Goal: Task Accomplishment & Management: Manage account settings

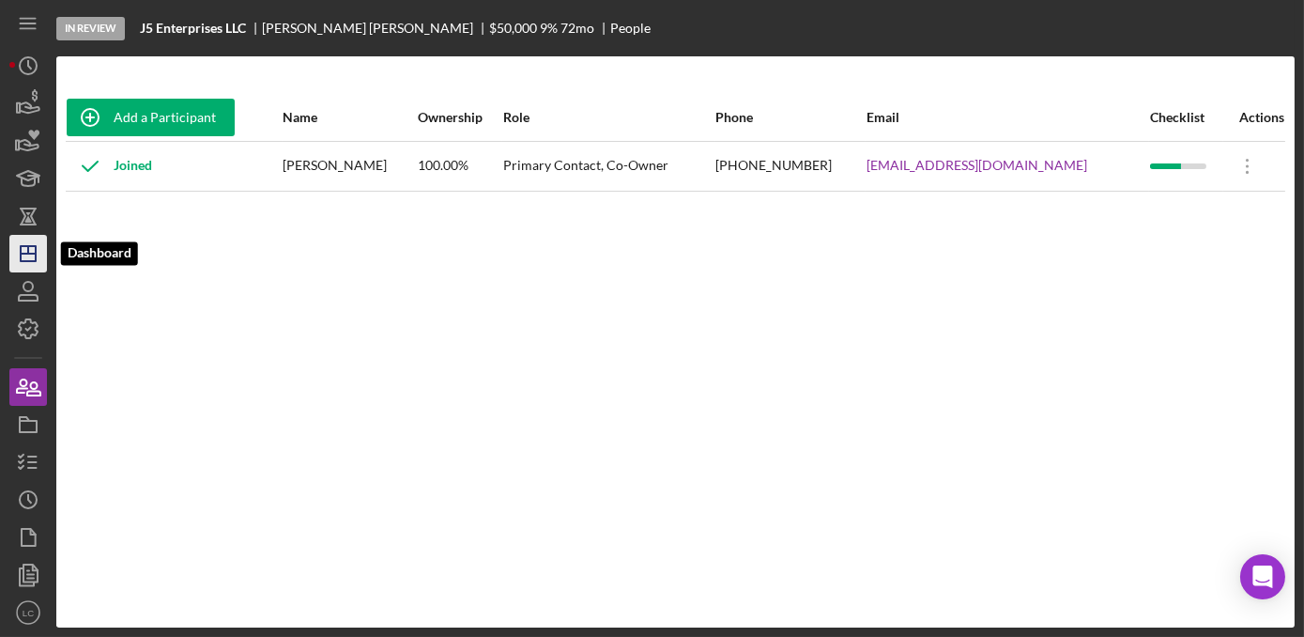
click at [38, 254] on icon "Icon/Dashboard" at bounding box center [28, 253] width 47 height 47
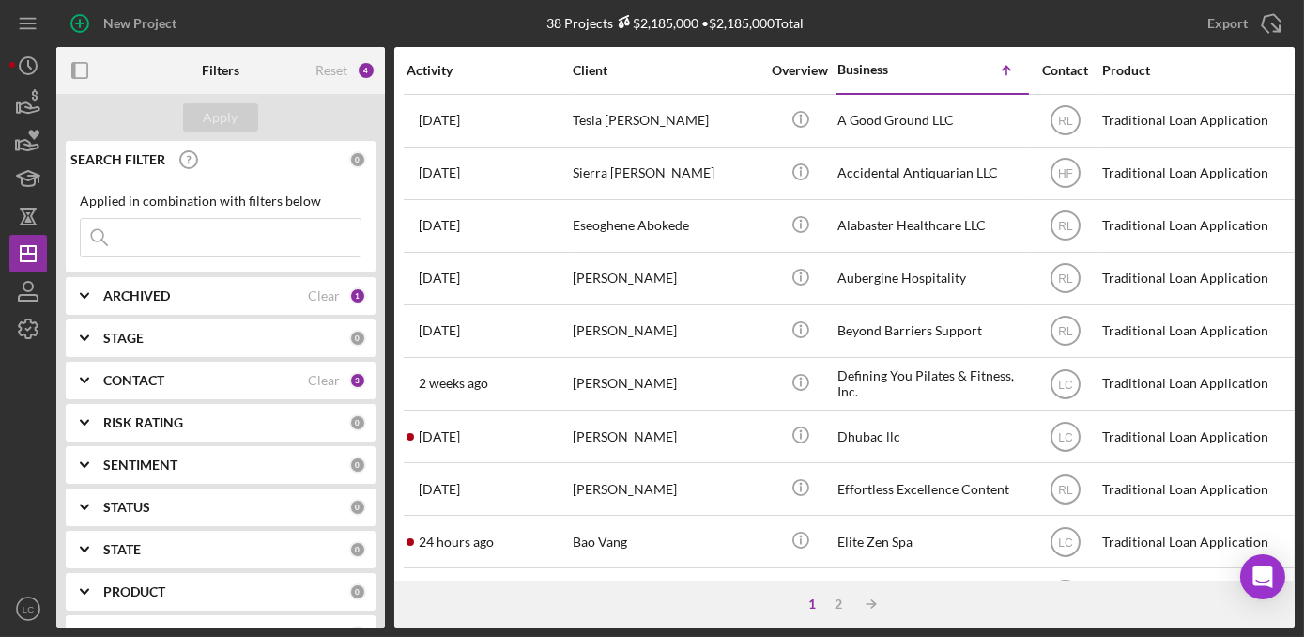
click at [165, 377] on div "CONTACT" at bounding box center [205, 380] width 205 height 15
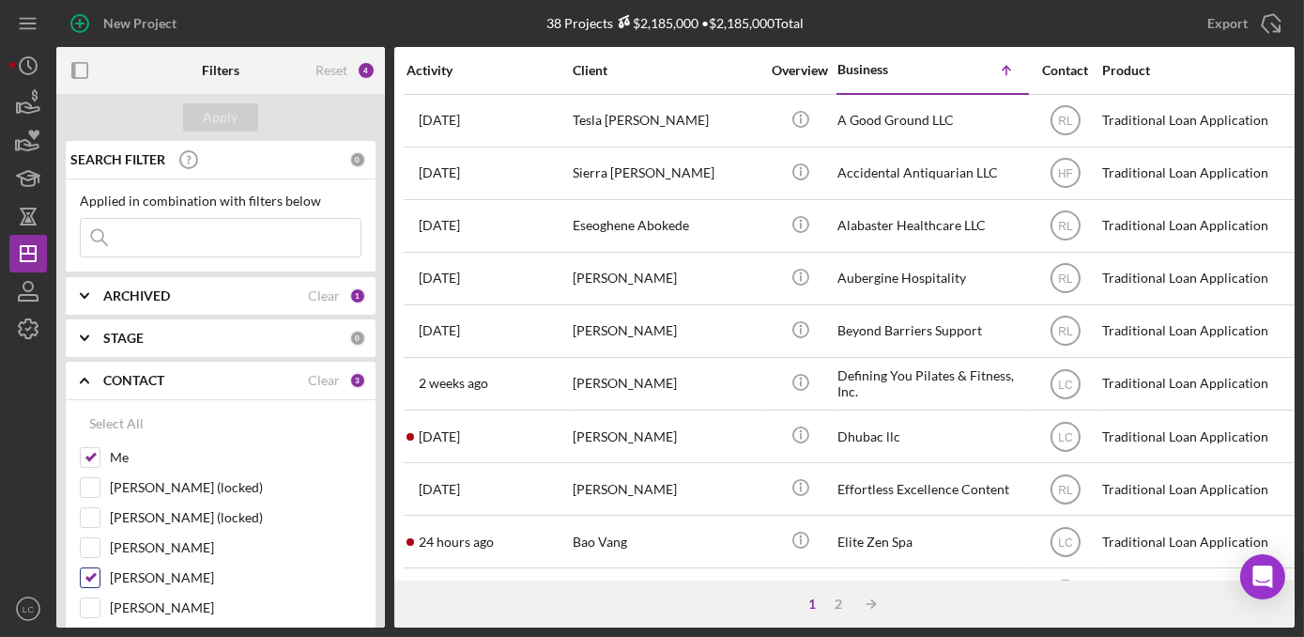
click at [126, 578] on label "[PERSON_NAME]" at bounding box center [236, 577] width 252 height 19
click at [100, 578] on input "[PERSON_NAME]" at bounding box center [90, 577] width 19 height 19
checkbox input "false"
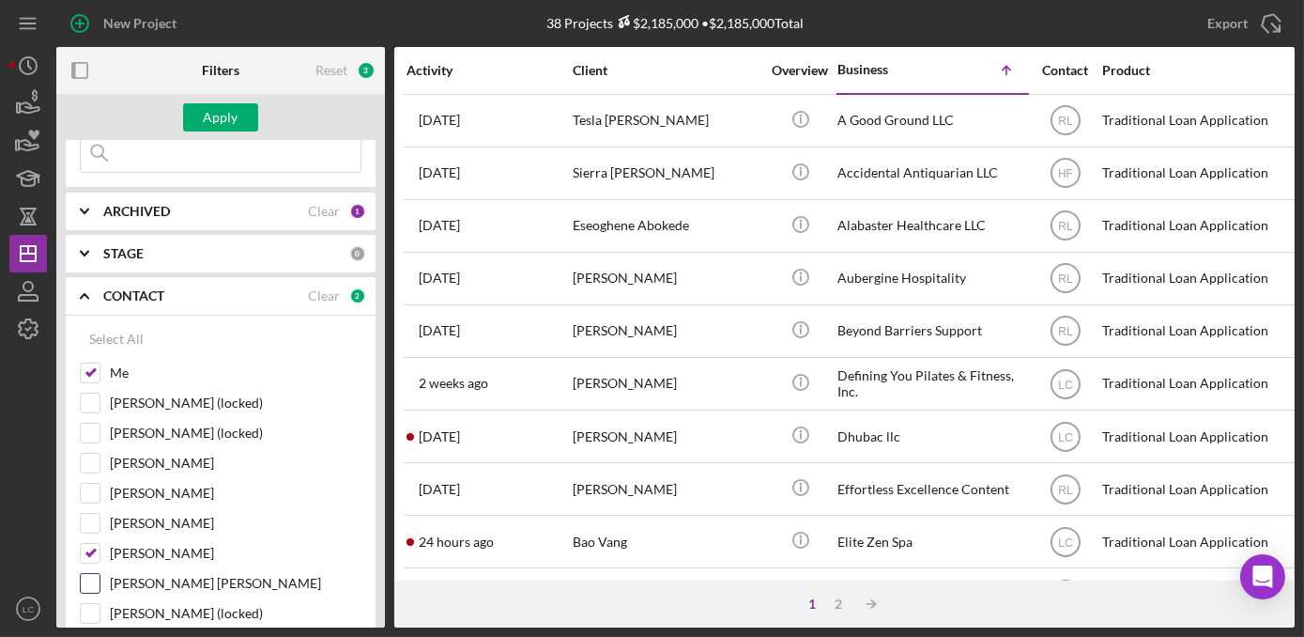
scroll to position [170, 0]
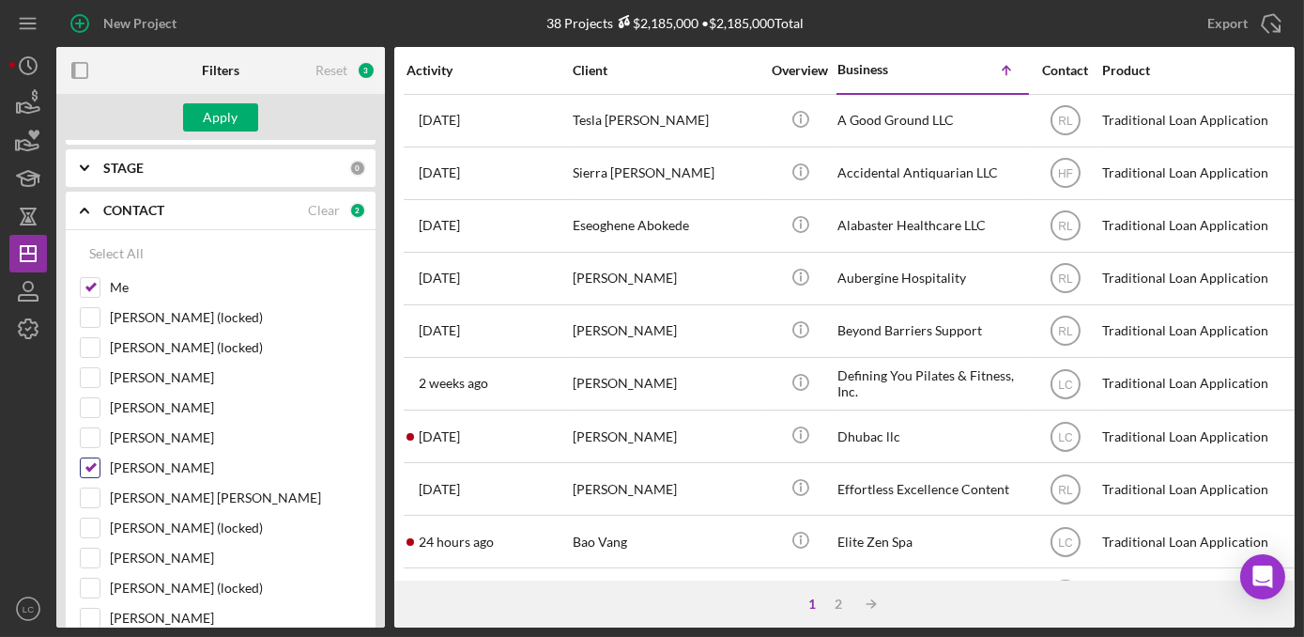
click at [130, 468] on label "[PERSON_NAME]" at bounding box center [236, 467] width 252 height 19
click at [100, 468] on input "[PERSON_NAME]" at bounding box center [90, 467] width 19 height 19
checkbox input "false"
click at [185, 139] on div "Apply" at bounding box center [220, 117] width 329 height 47
click at [197, 99] on div "Apply" at bounding box center [220, 117] width 329 height 47
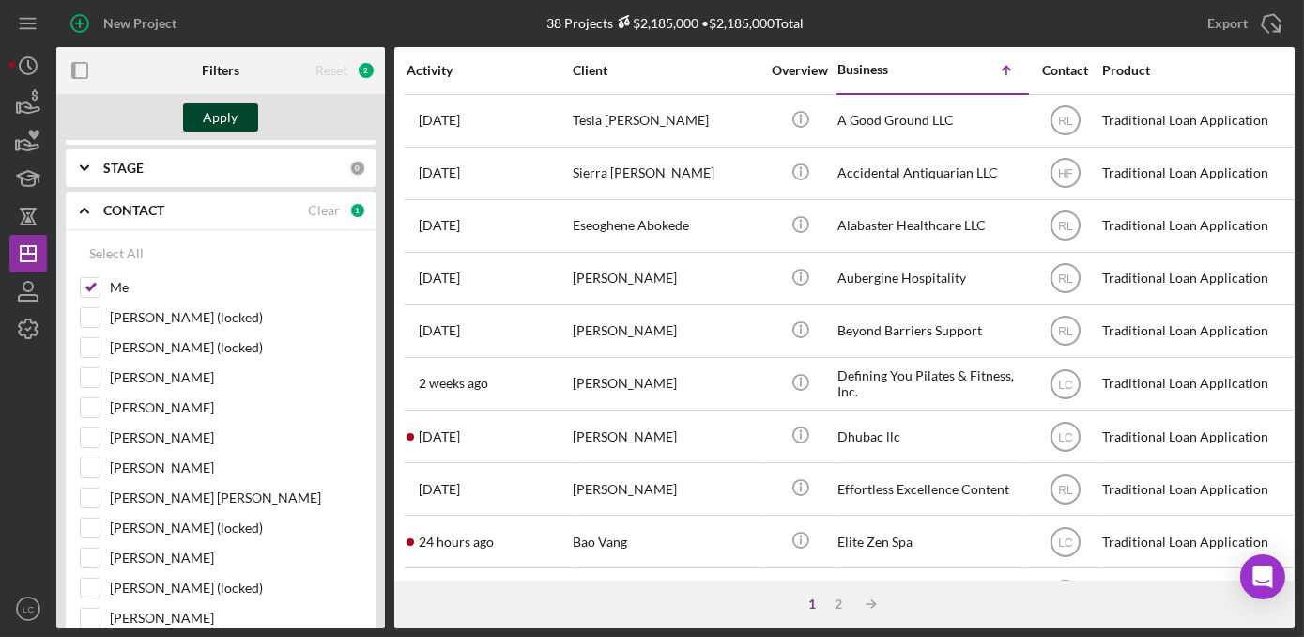
click at [200, 106] on button "Apply" at bounding box center [220, 117] width 75 height 28
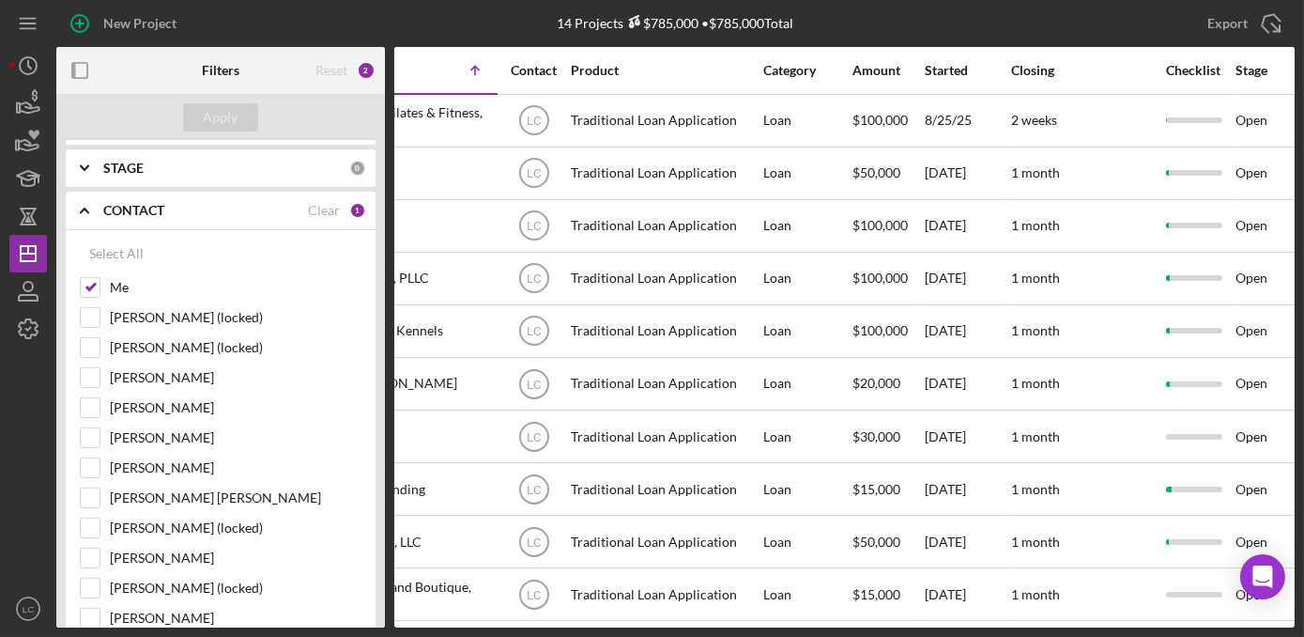
scroll to position [0, 621]
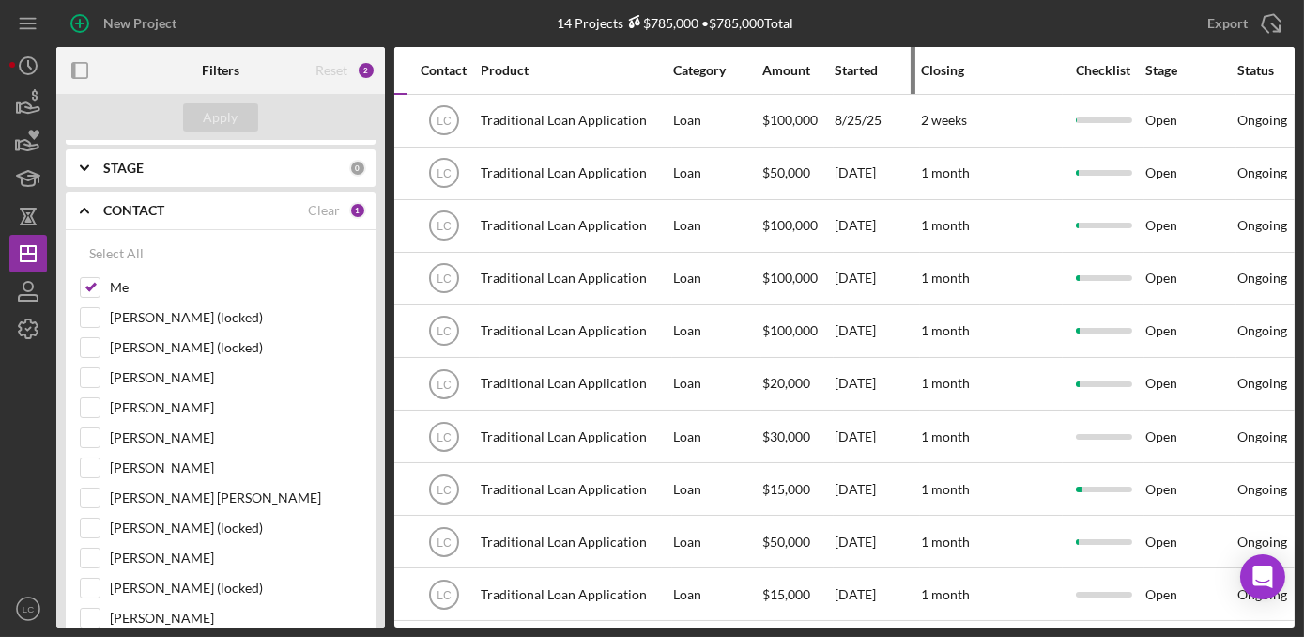
click at [846, 73] on div "Started" at bounding box center [877, 70] width 84 height 15
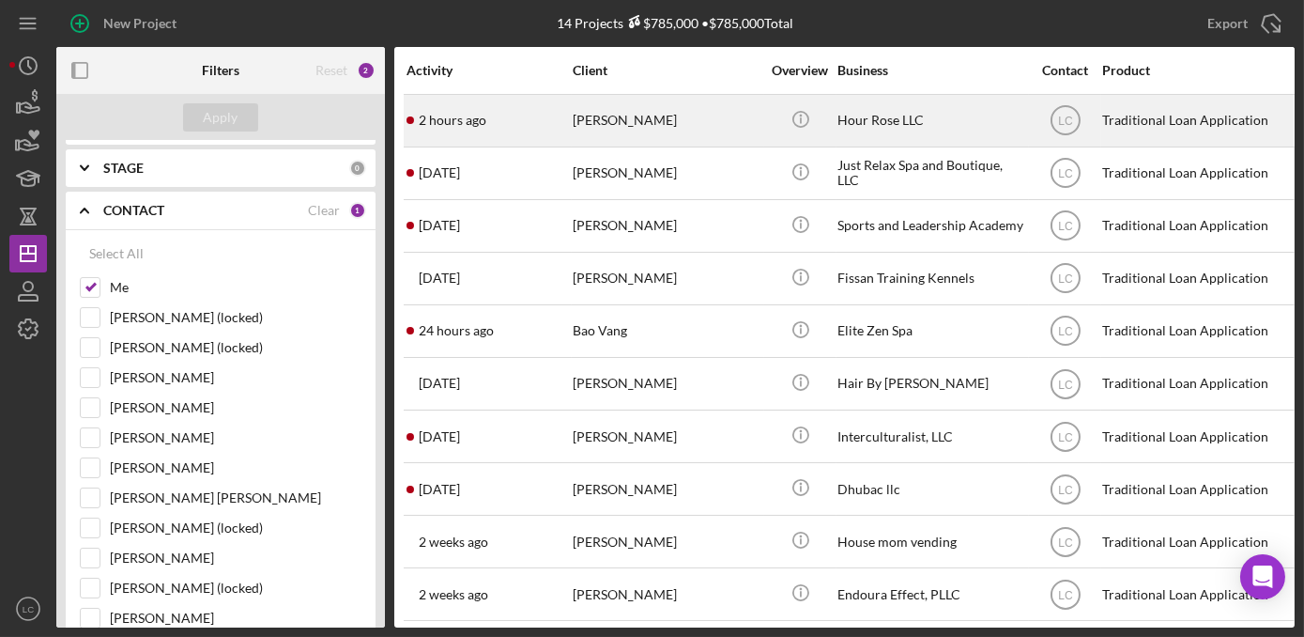
click at [440, 115] on time "2 hours ago" at bounding box center [453, 120] width 68 height 15
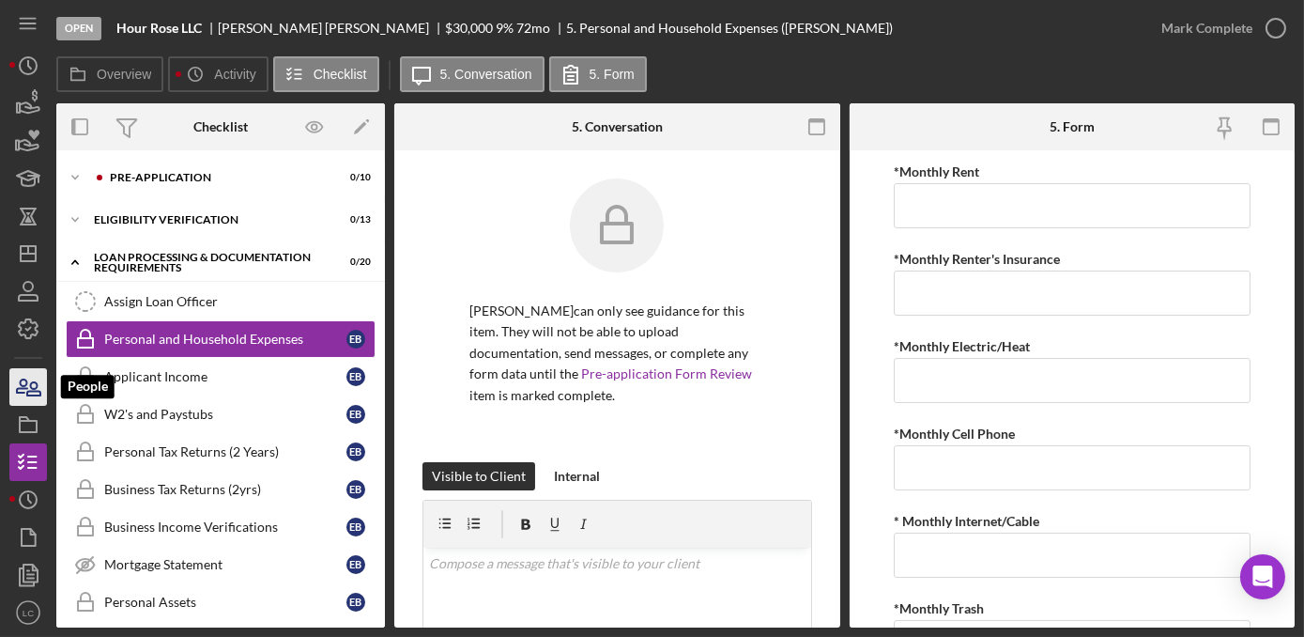
click at [25, 391] on icon "button" at bounding box center [28, 386] width 47 height 47
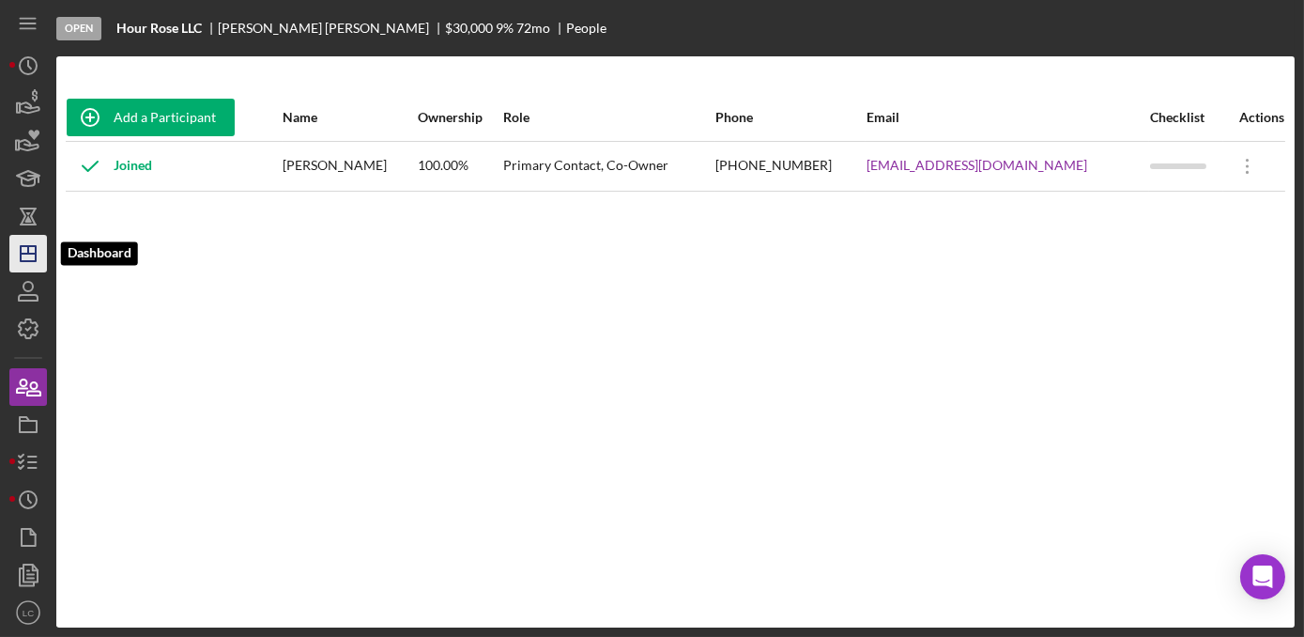
click at [15, 242] on icon "Icon/Dashboard" at bounding box center [28, 253] width 47 height 47
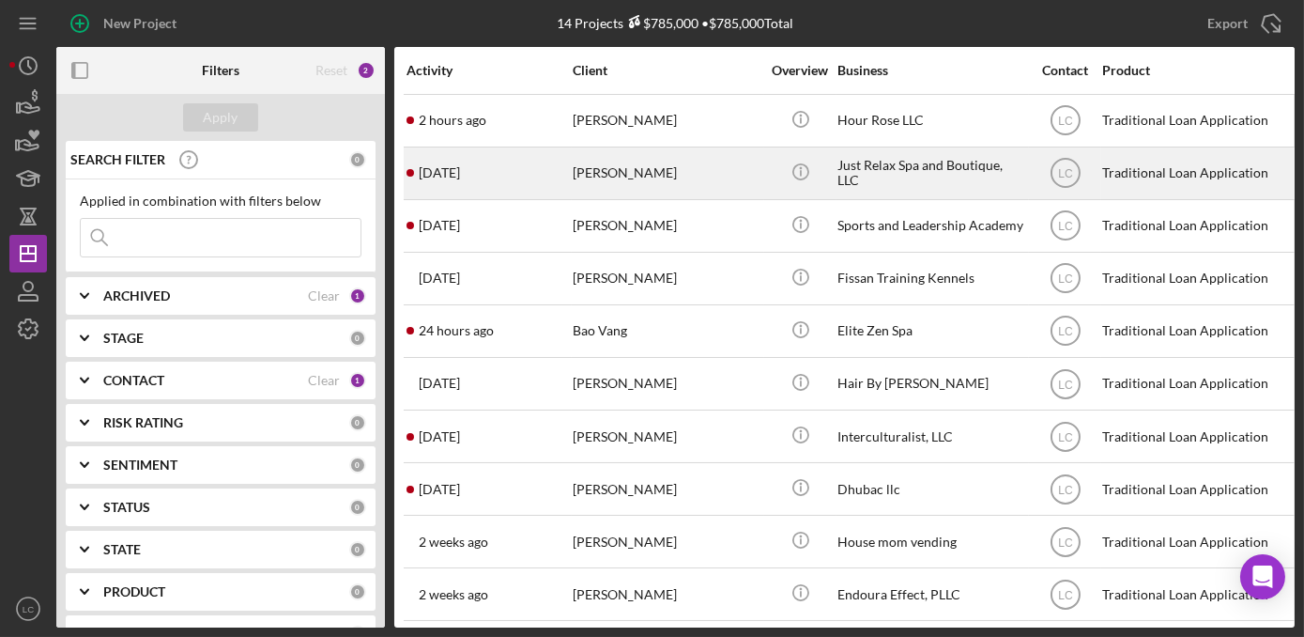
click at [618, 159] on div "[PERSON_NAME]" at bounding box center [667, 173] width 188 height 50
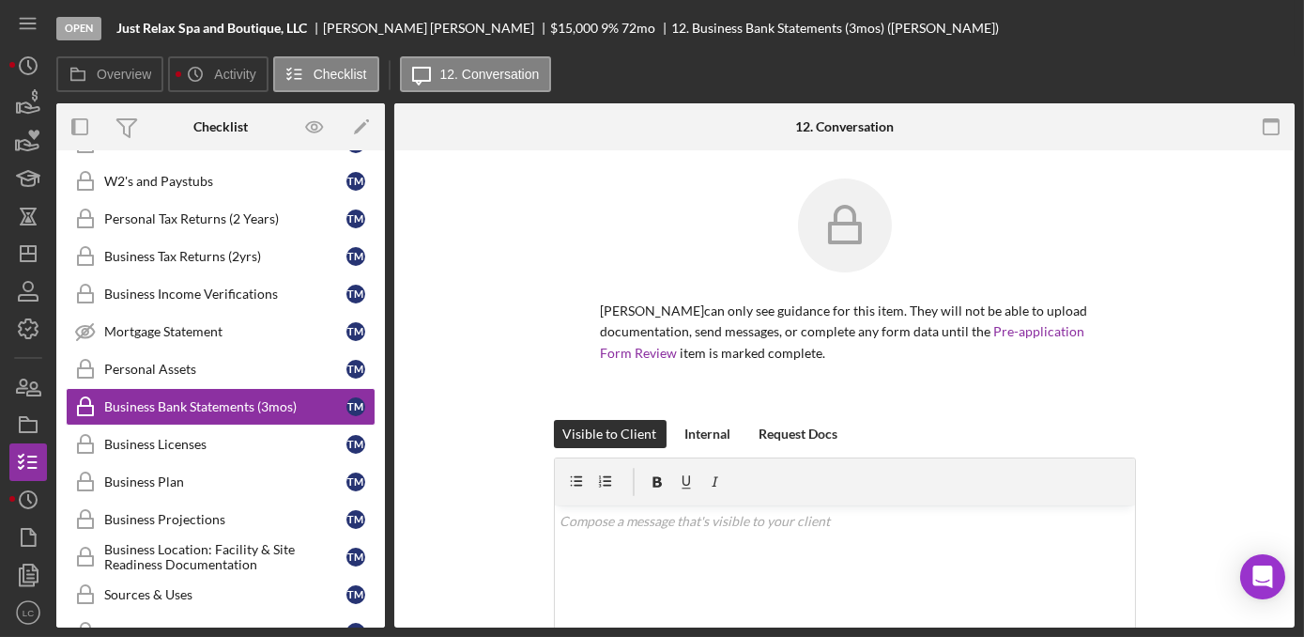
scroll to position [244, 0]
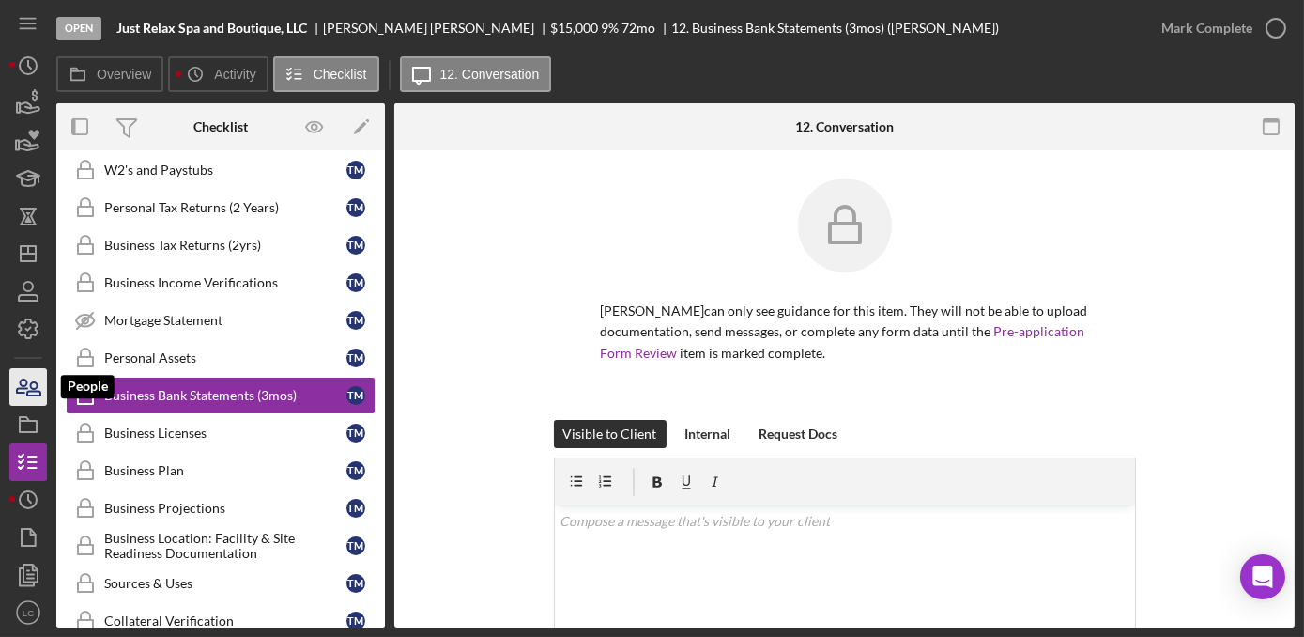
click at [36, 391] on icon "button" at bounding box center [28, 386] width 47 height 47
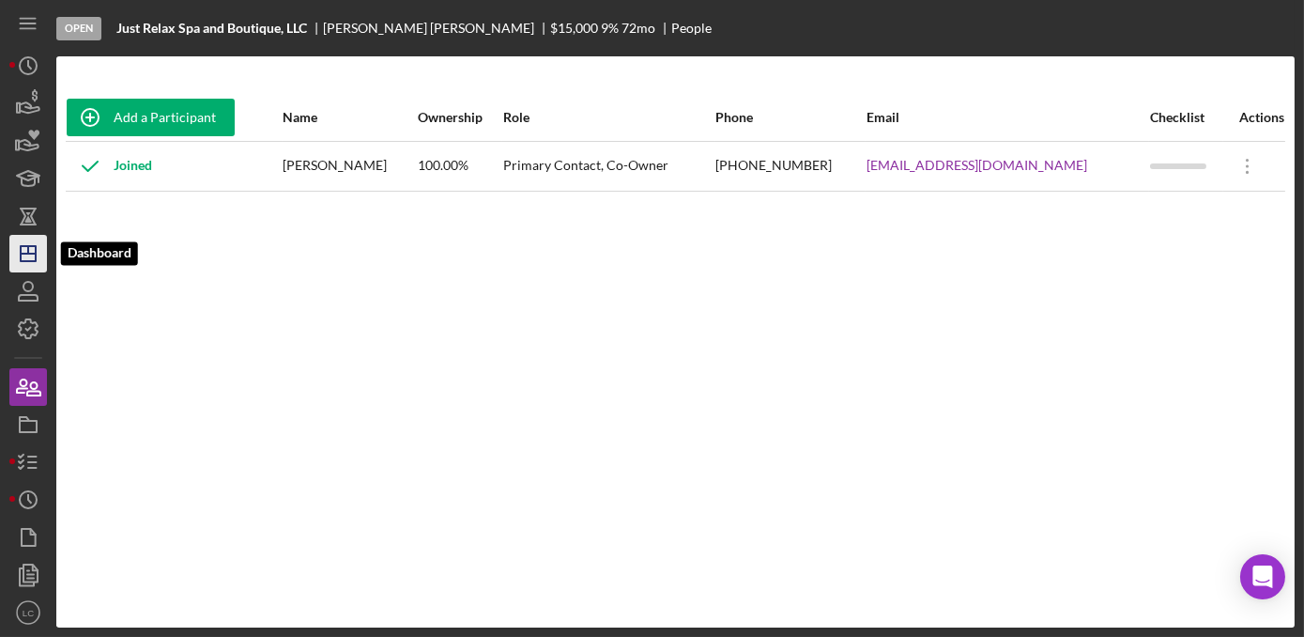
click at [24, 249] on icon "Icon/Dashboard" at bounding box center [28, 253] width 47 height 47
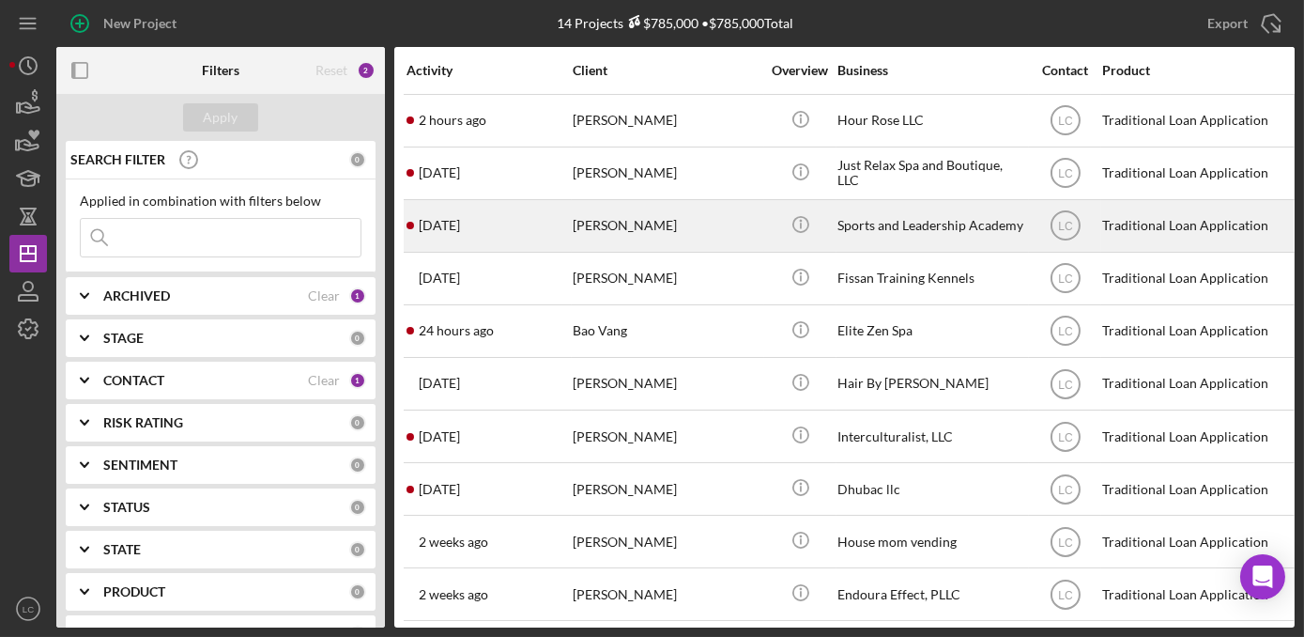
click at [725, 224] on div "[PERSON_NAME]" at bounding box center [667, 226] width 188 height 50
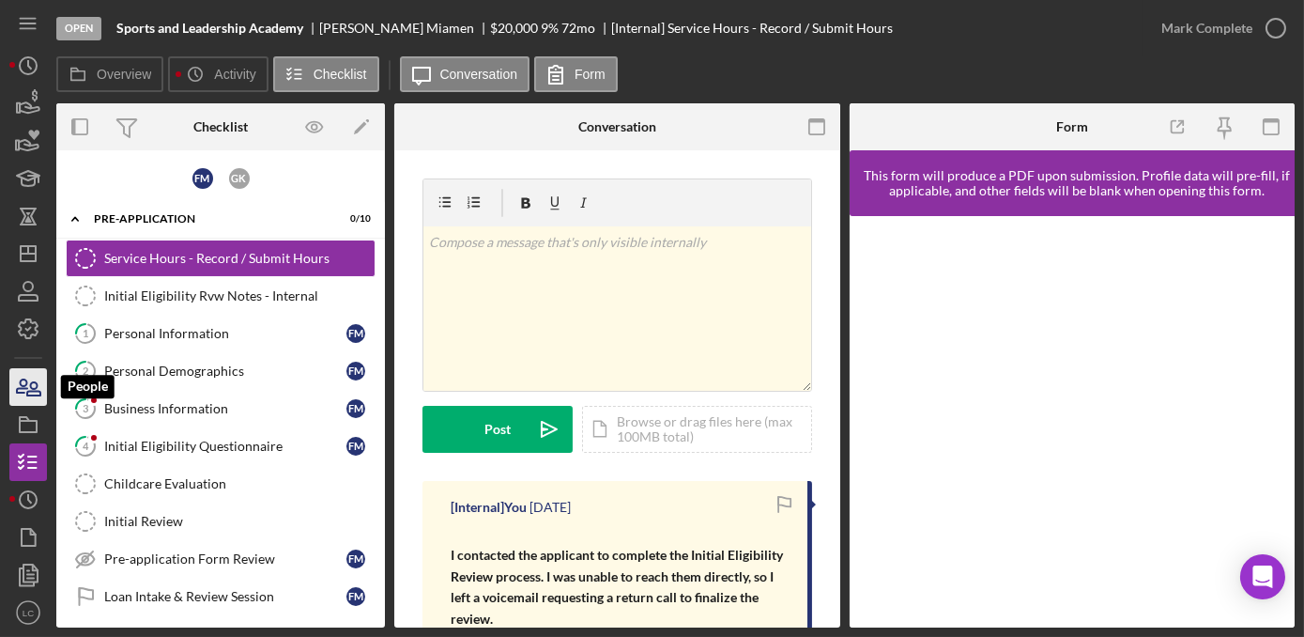
click at [35, 383] on icon "button" at bounding box center [33, 388] width 13 height 13
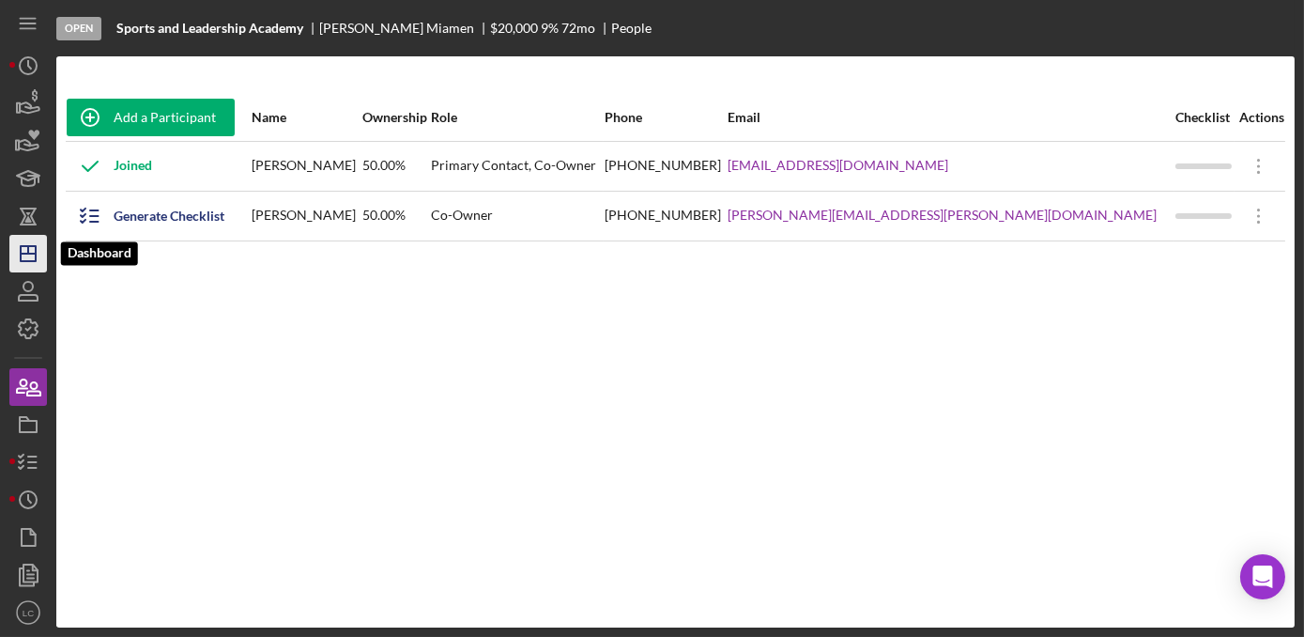
click at [23, 253] on line "button" at bounding box center [28, 253] width 15 height 0
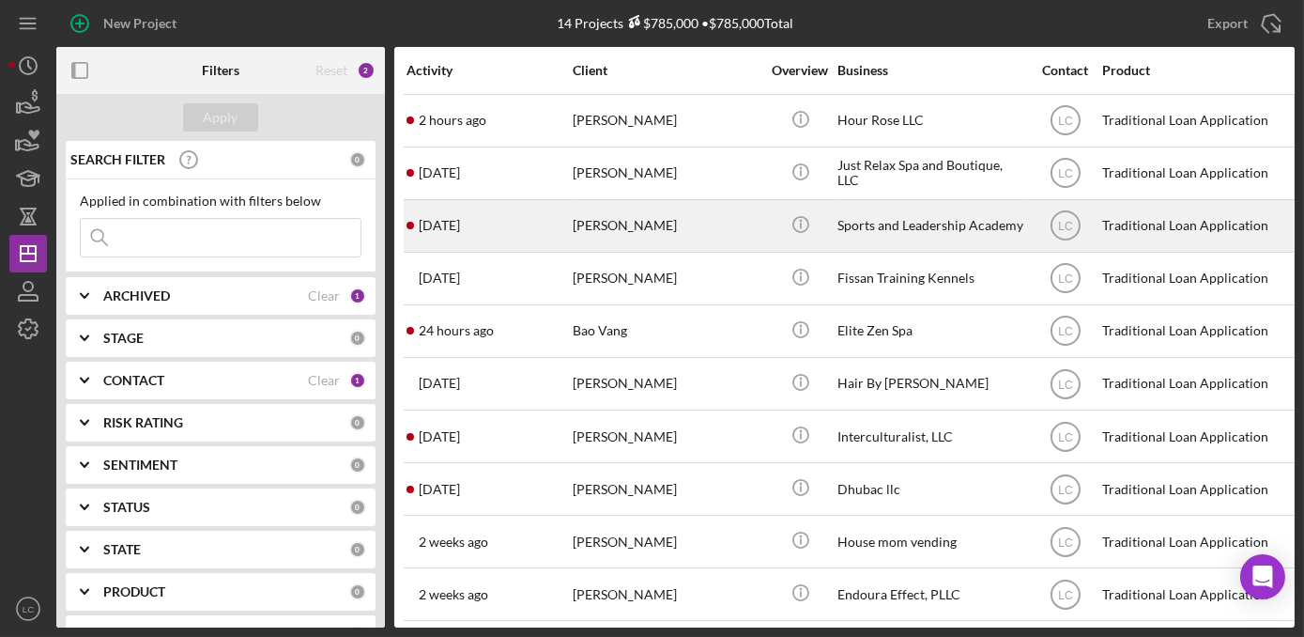
click at [617, 244] on div "[PERSON_NAME]" at bounding box center [667, 226] width 188 height 50
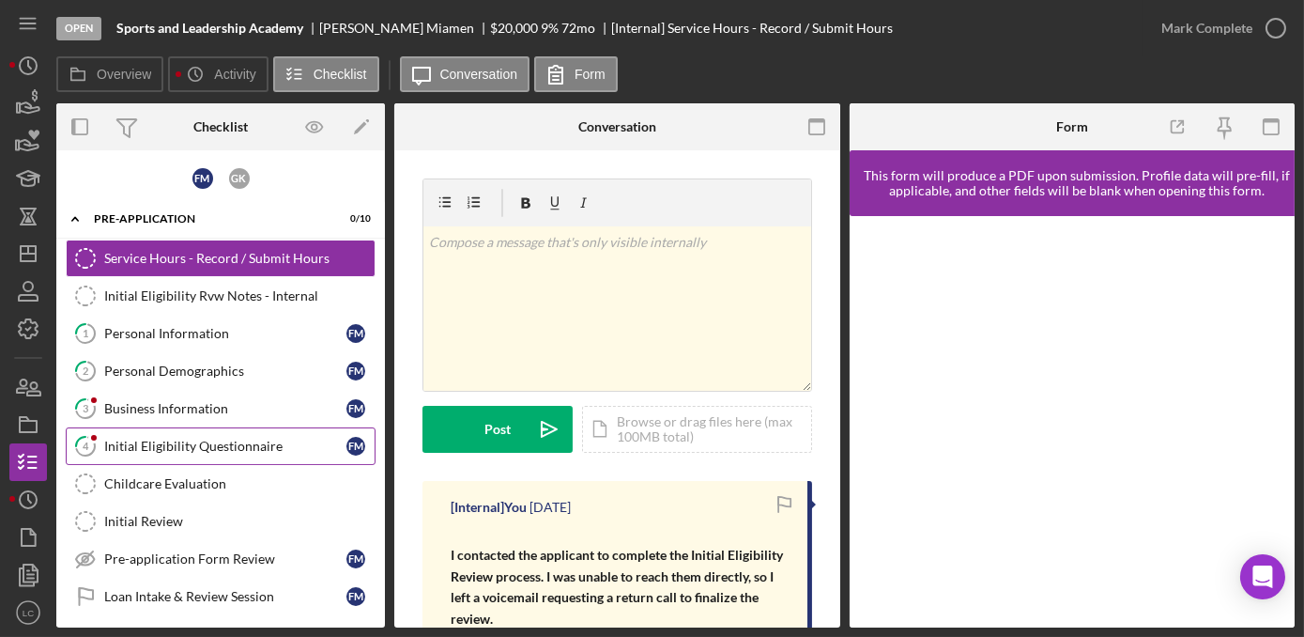
click at [187, 445] on div "Initial Eligibility Questionnaire" at bounding box center [225, 445] width 242 height 15
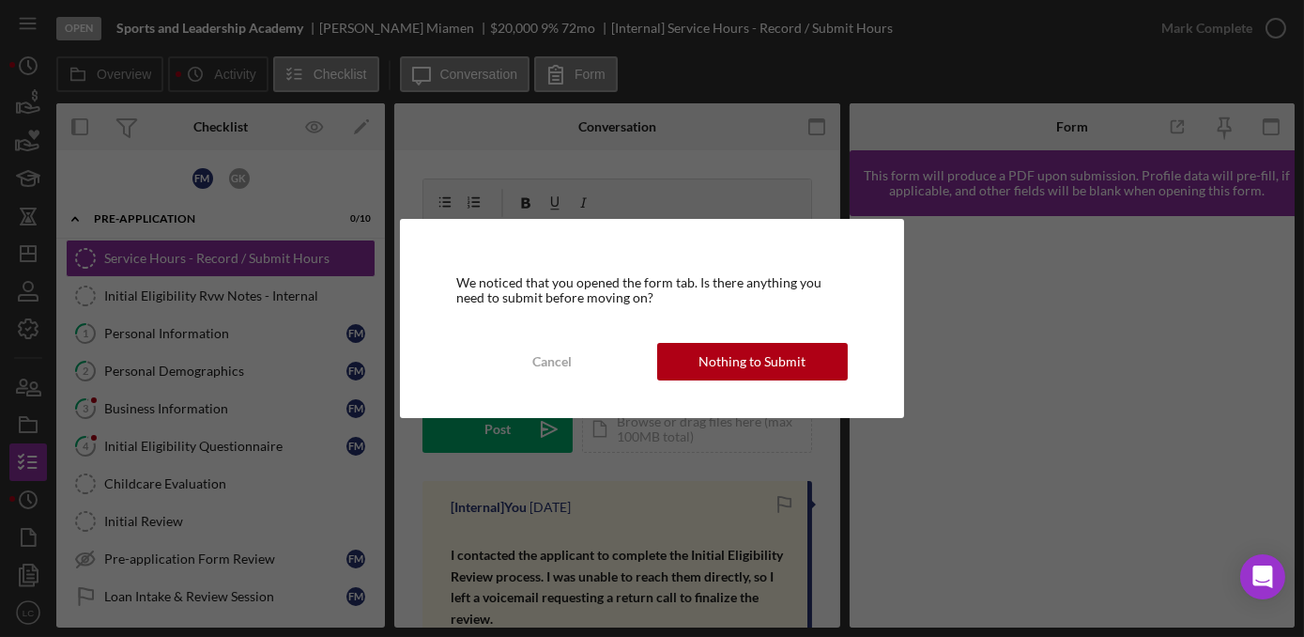
click at [696, 361] on button "Nothing to Submit" at bounding box center [752, 362] width 191 height 38
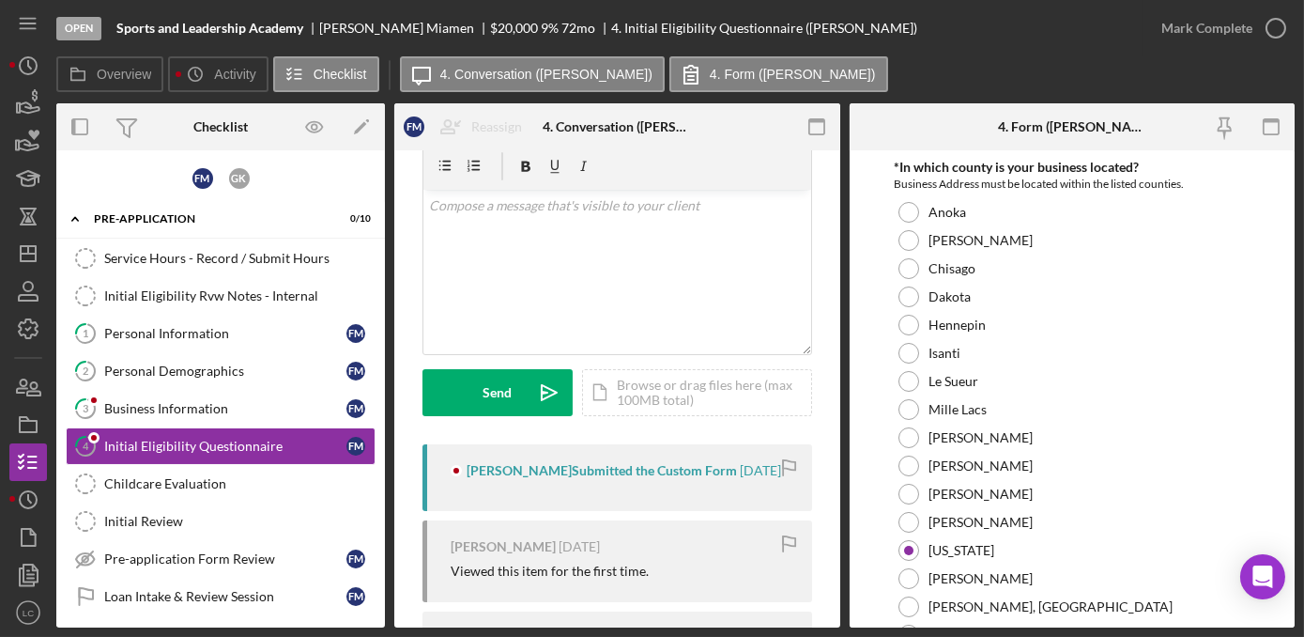
scroll to position [170, 0]
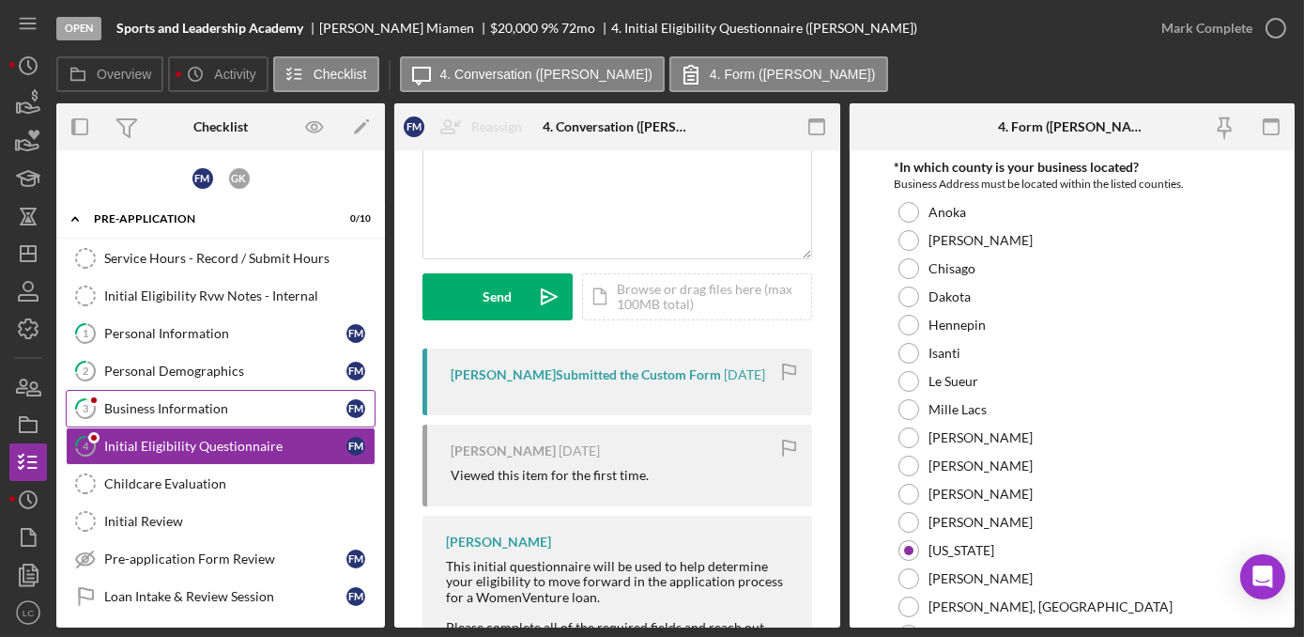
click at [184, 407] on div "Business Information" at bounding box center [225, 408] width 242 height 15
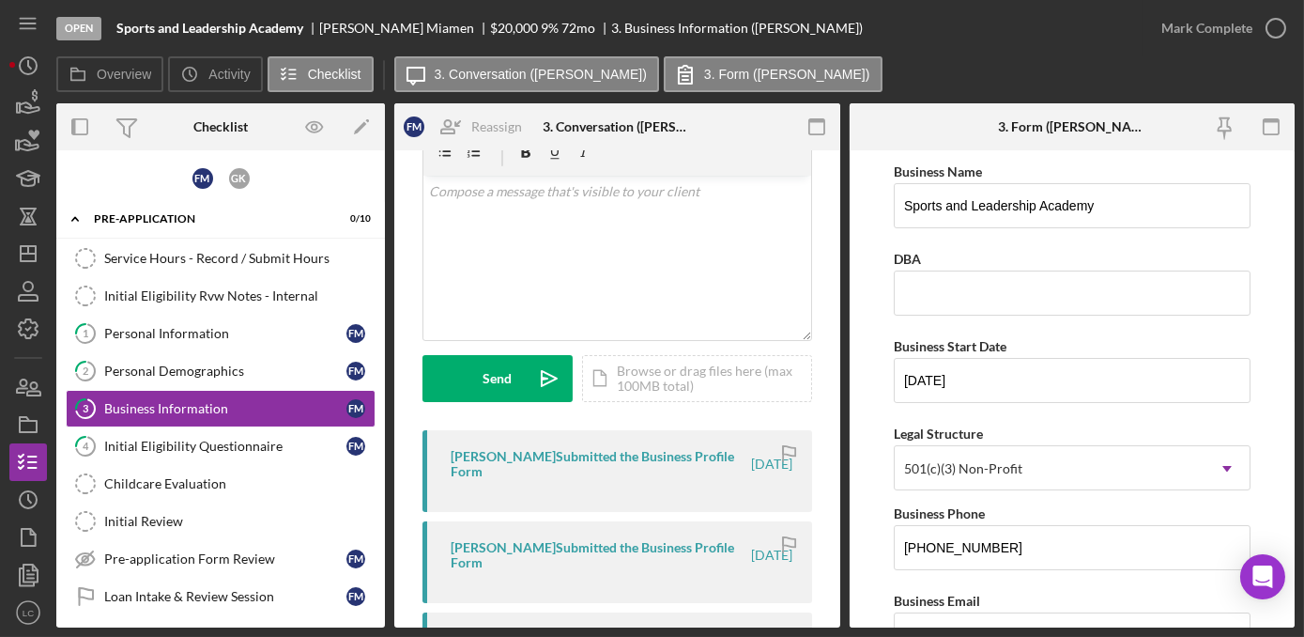
scroll to position [84, 0]
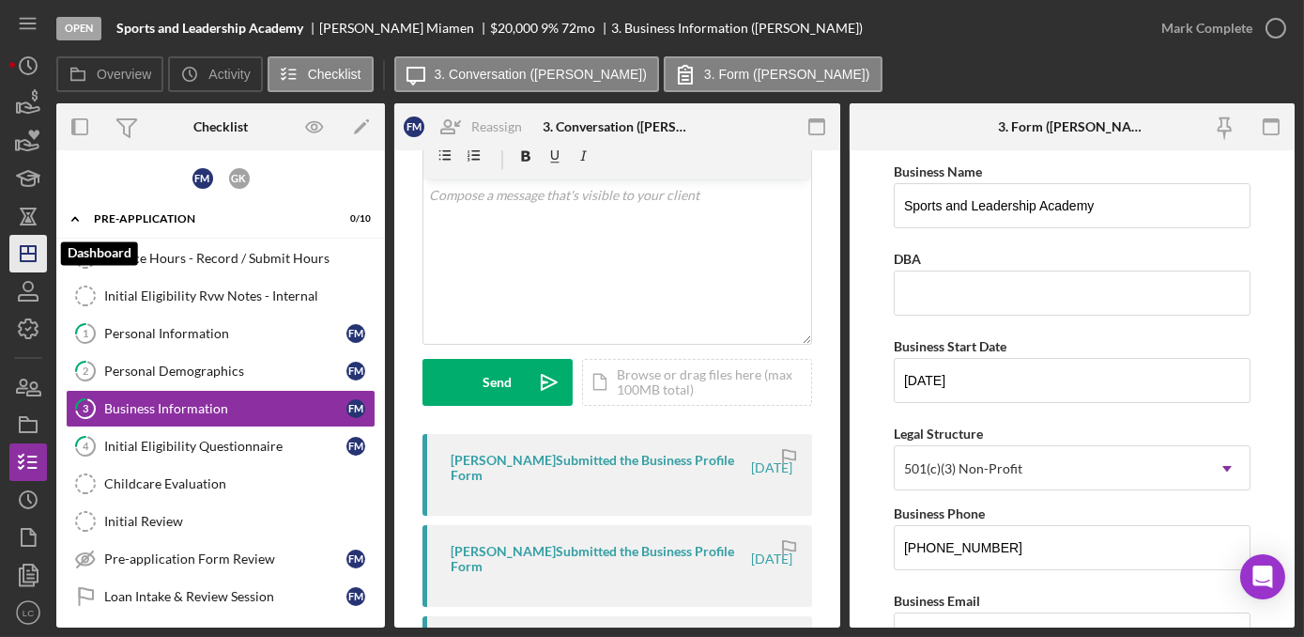
click at [25, 252] on icon "Icon/Dashboard" at bounding box center [28, 253] width 47 height 47
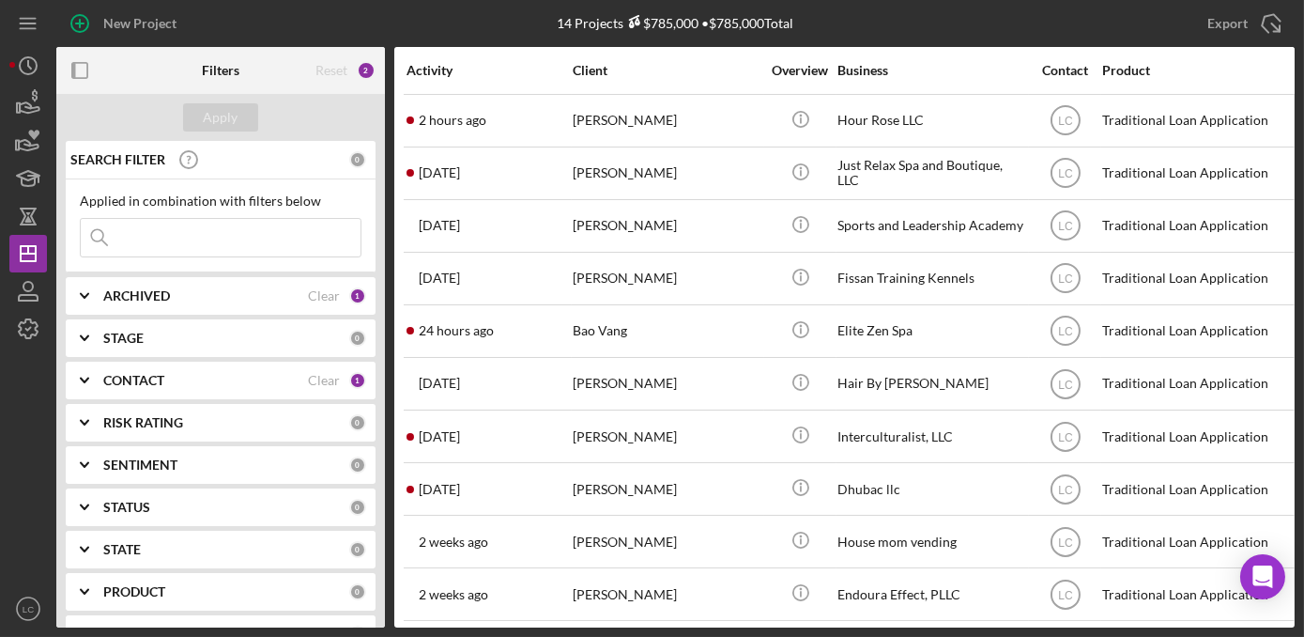
click at [148, 398] on div "SEARCH FILTER 0 Applied in combination with filters below Icon/Menu Close Icon/…" at bounding box center [220, 384] width 329 height 486
click at [152, 378] on b "CONTACT" at bounding box center [133, 380] width 61 height 15
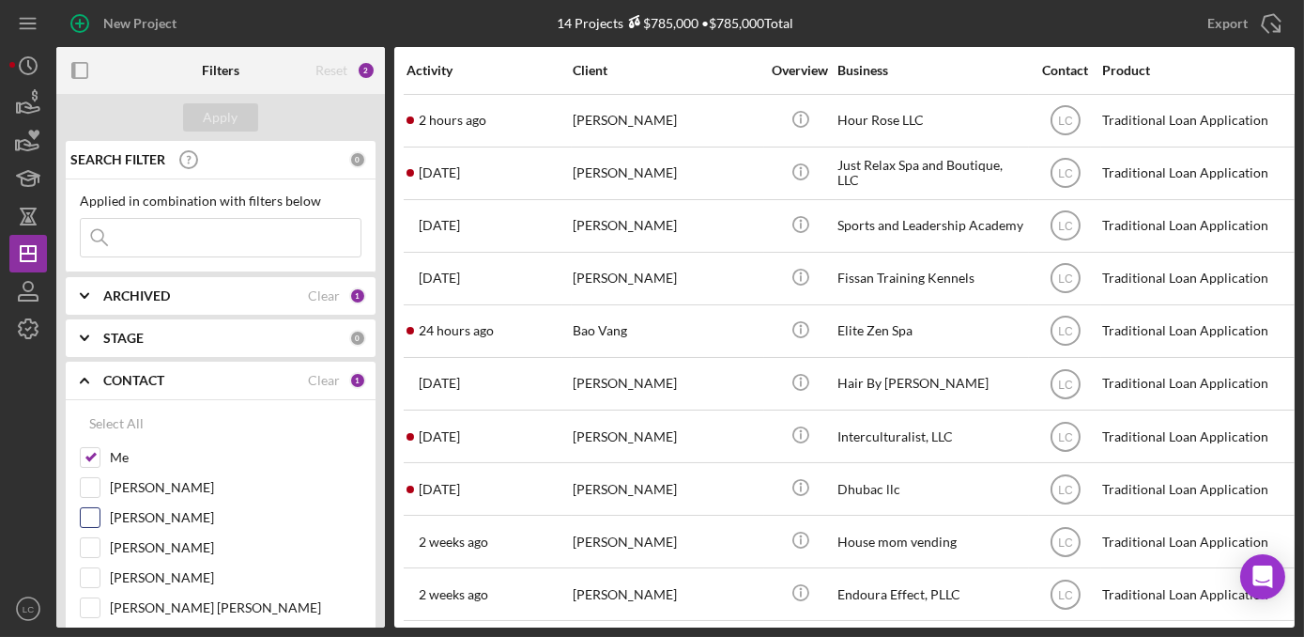
click at [93, 514] on input "[PERSON_NAME]" at bounding box center [90, 517] width 19 height 19
checkbox input "true"
click at [217, 115] on div "Apply" at bounding box center [221, 117] width 35 height 28
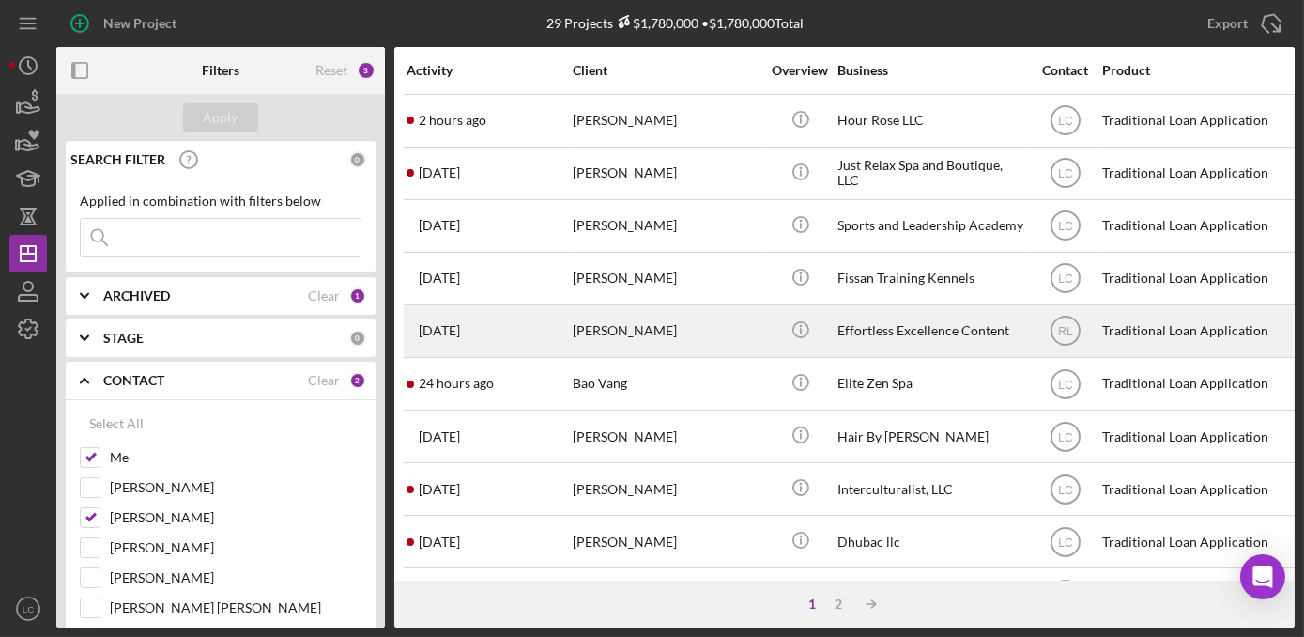
click at [914, 324] on div "Effortless Excellence Content" at bounding box center [931, 331] width 188 height 50
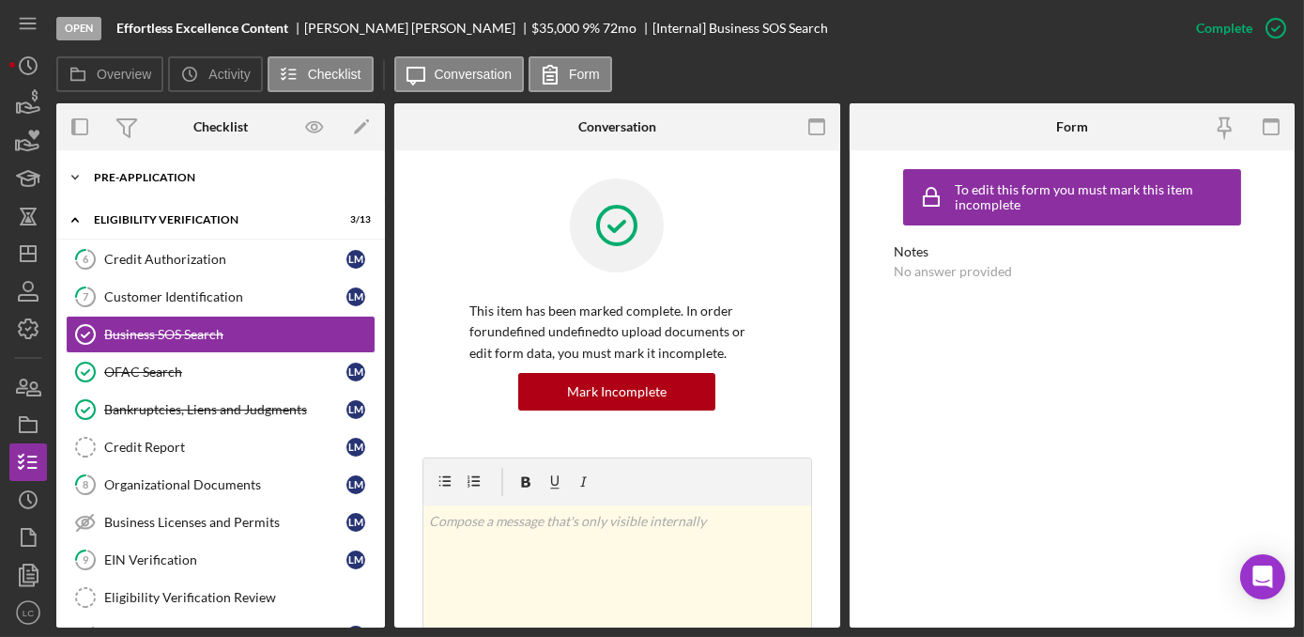
click at [74, 179] on icon "Icon/Expander" at bounding box center [75, 178] width 38 height 38
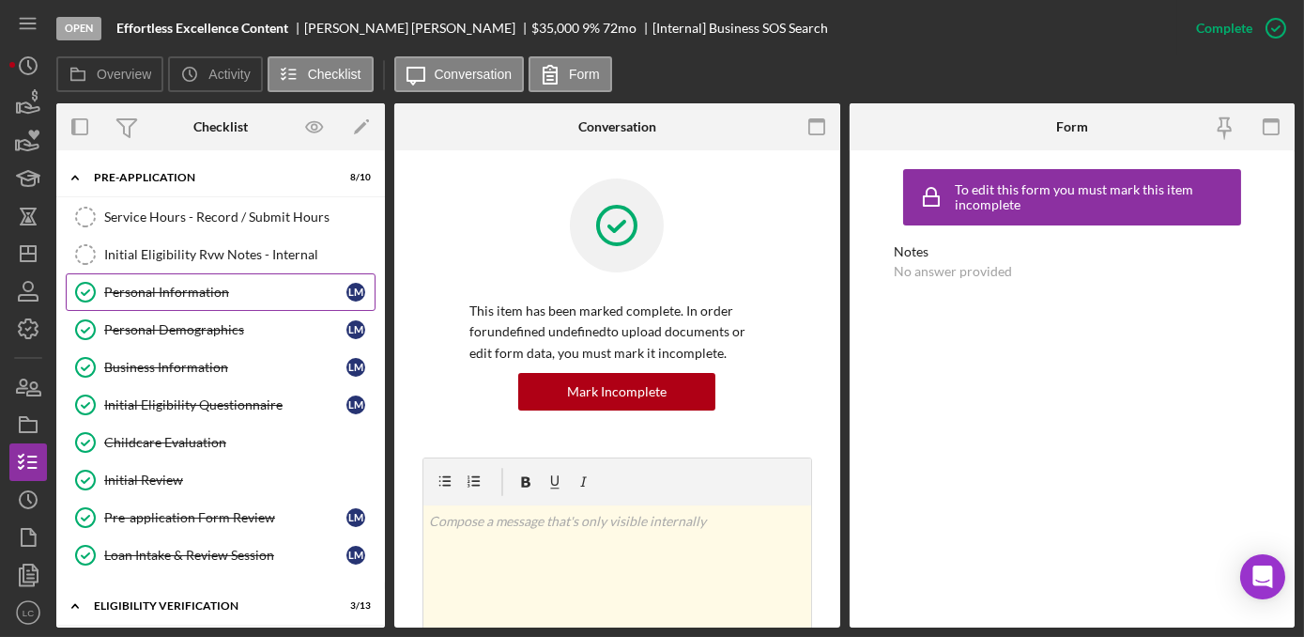
click at [215, 294] on div "Personal Information" at bounding box center [225, 291] width 242 height 15
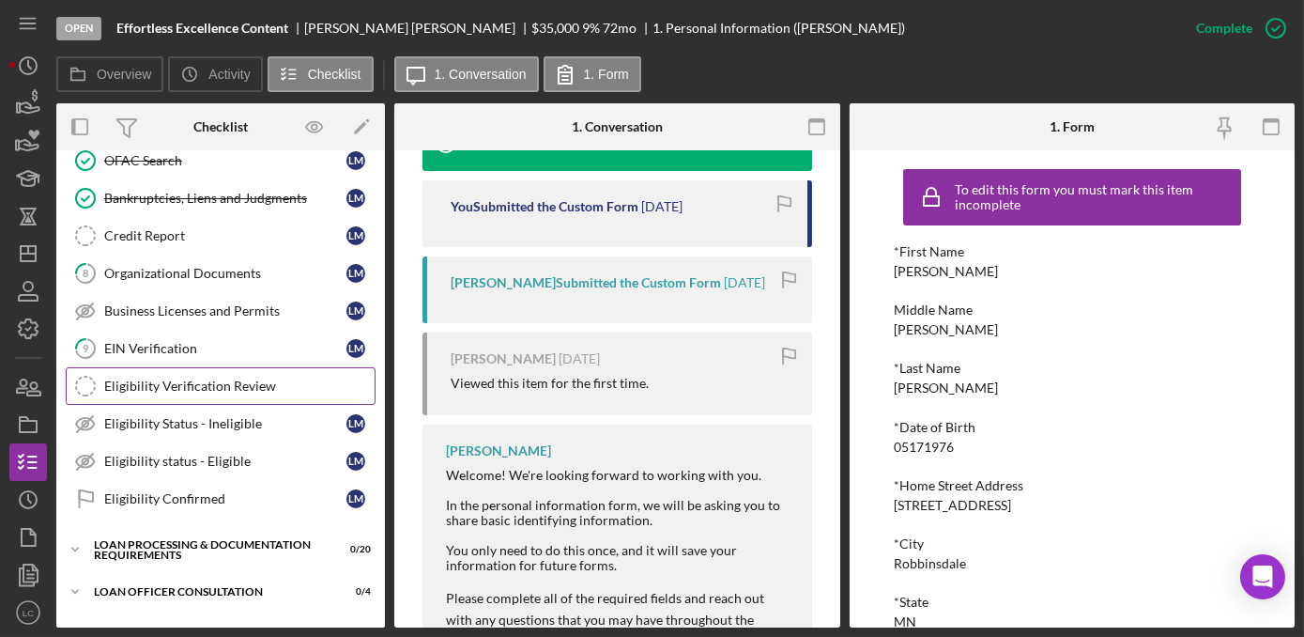
scroll to position [683, 0]
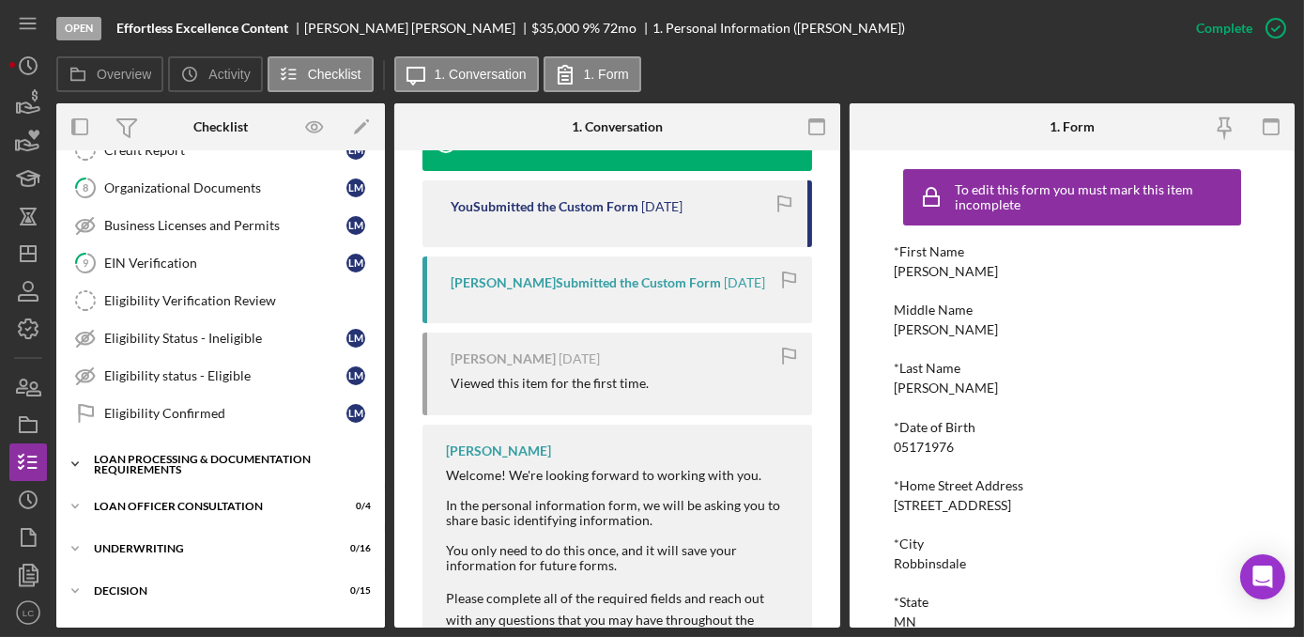
click at [78, 457] on icon "Icon/Expander" at bounding box center [75, 464] width 38 height 38
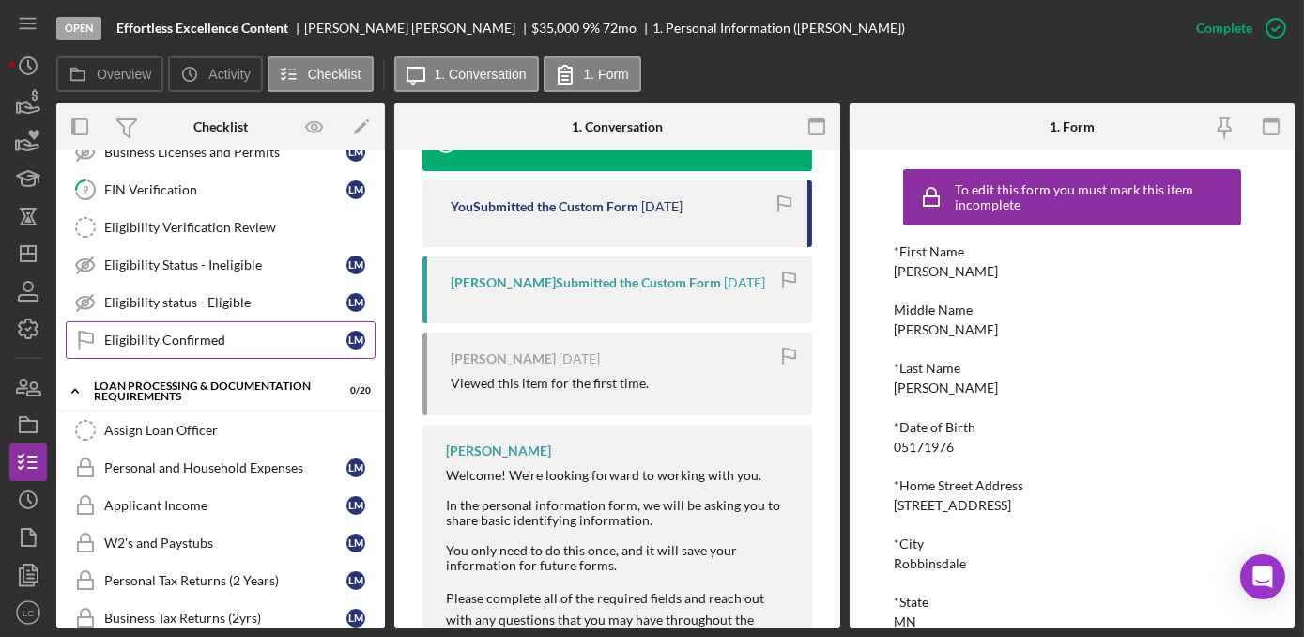
scroll to position [853, 0]
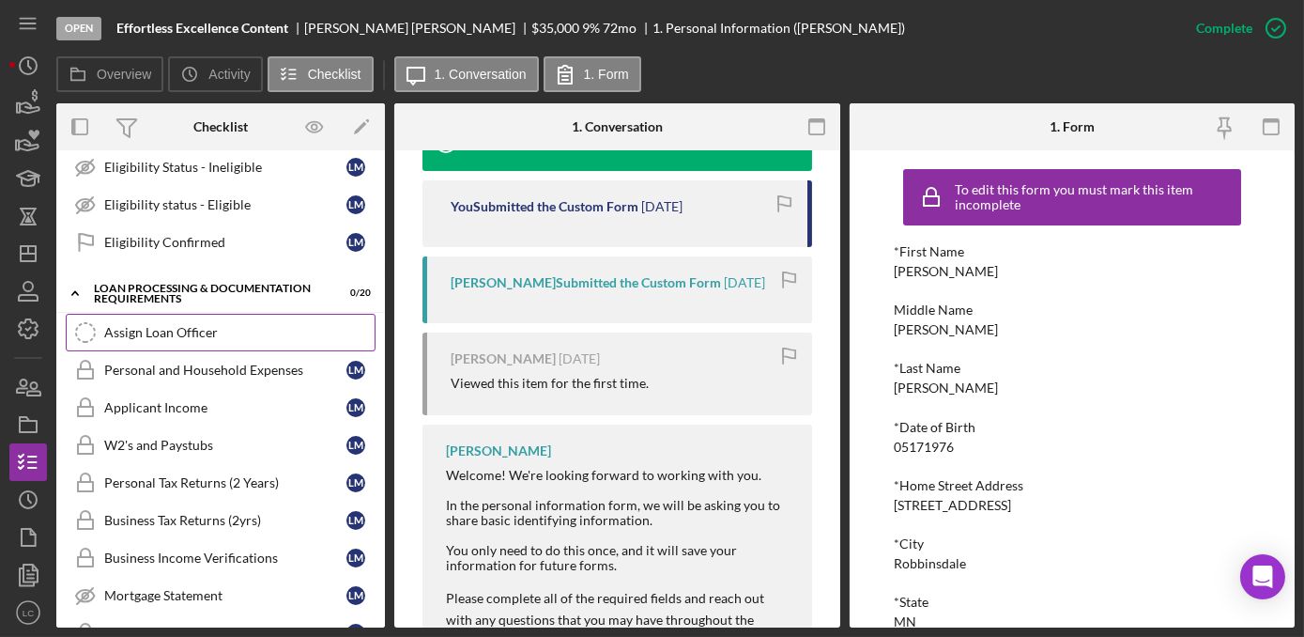
click at [235, 325] on div "Assign Loan Officer" at bounding box center [239, 332] width 270 height 15
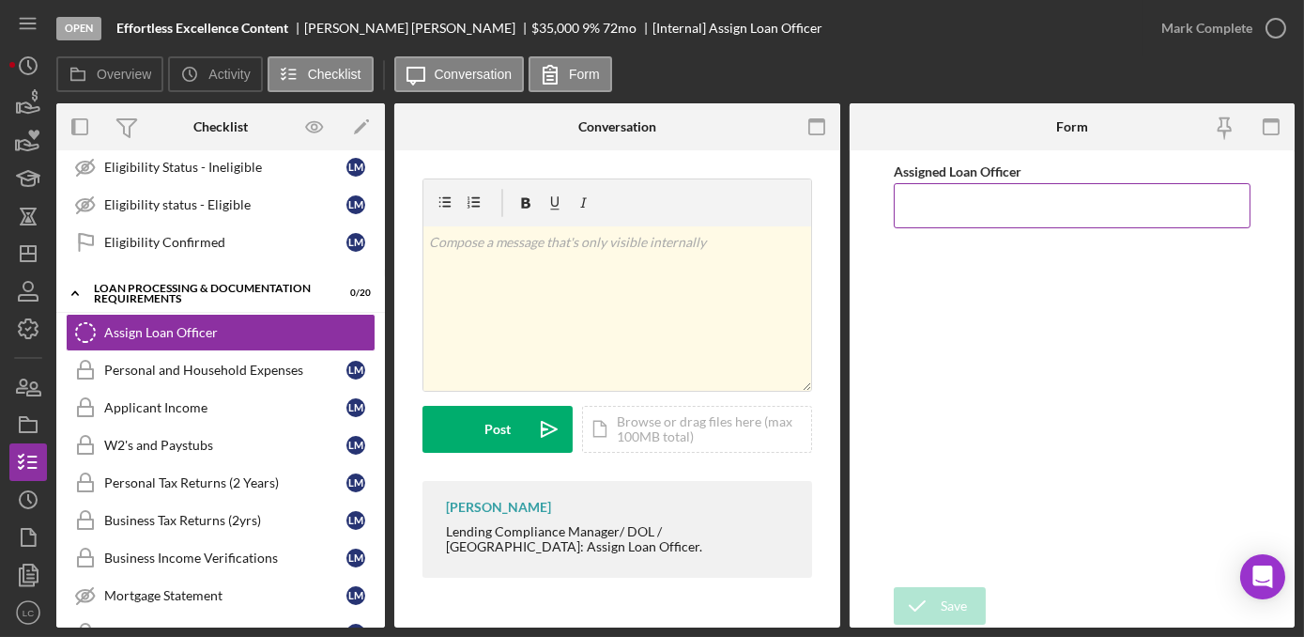
click at [987, 215] on input "Assigned Loan Officer" at bounding box center [1072, 205] width 357 height 45
type input "[PERSON_NAME]"
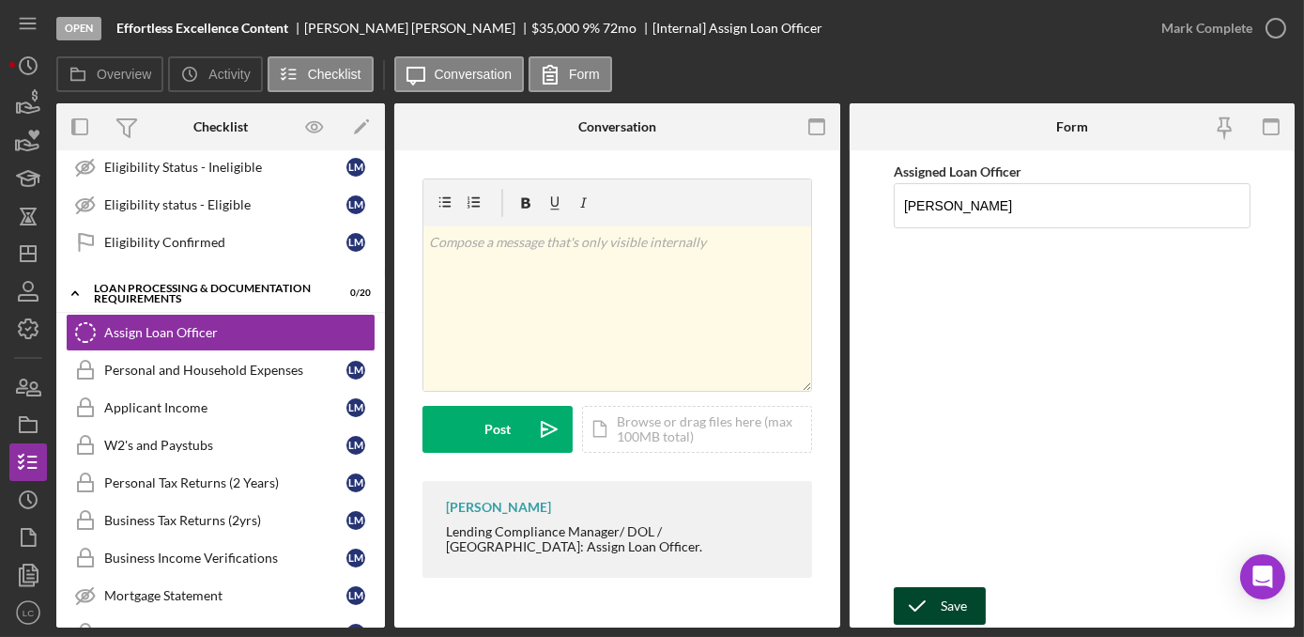
click at [968, 601] on button "Save" at bounding box center [940, 606] width 92 height 38
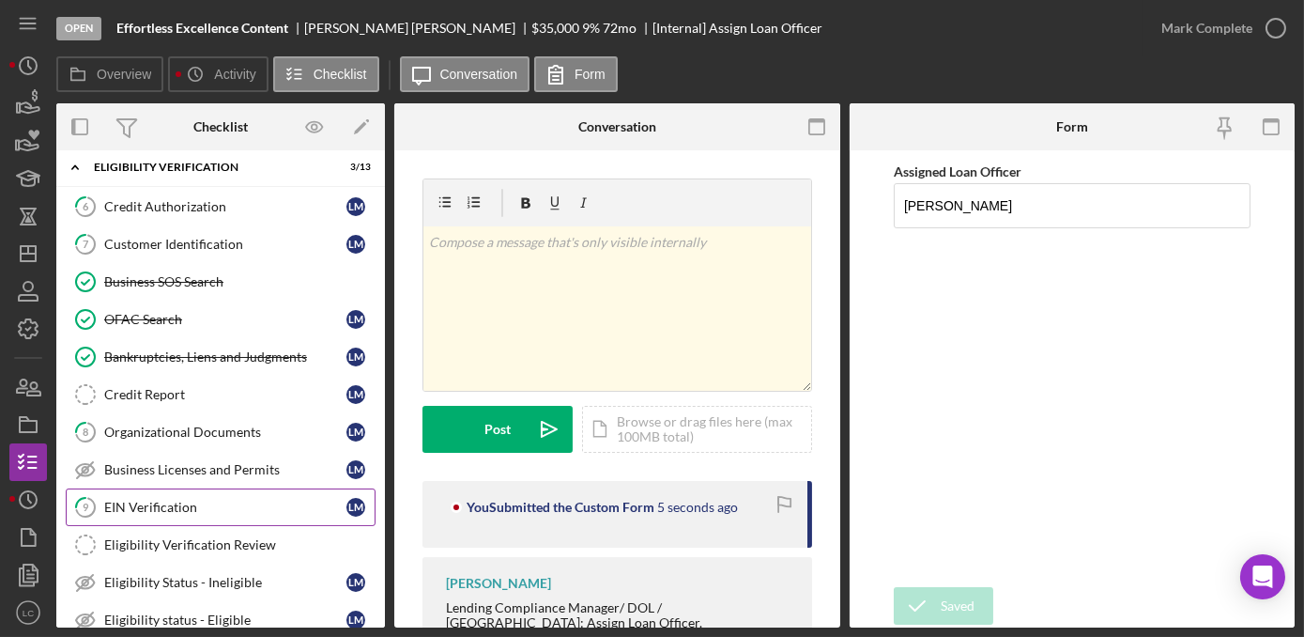
scroll to position [426, 0]
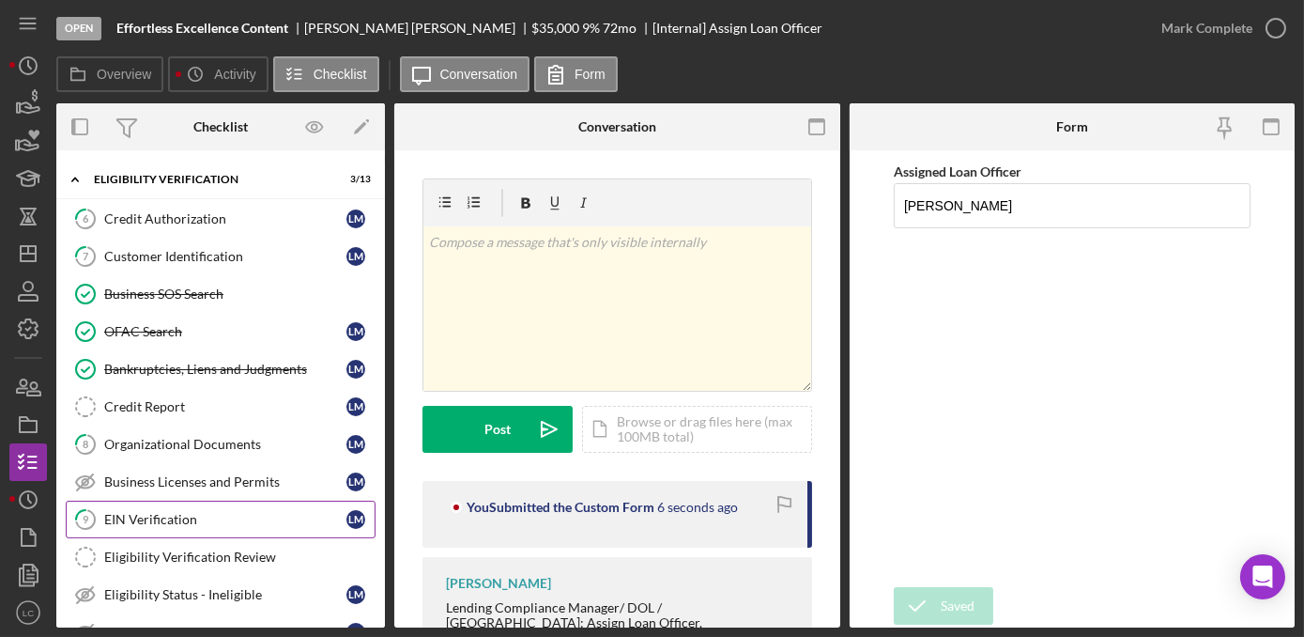
click at [161, 514] on div "EIN Verification" at bounding box center [225, 519] width 242 height 15
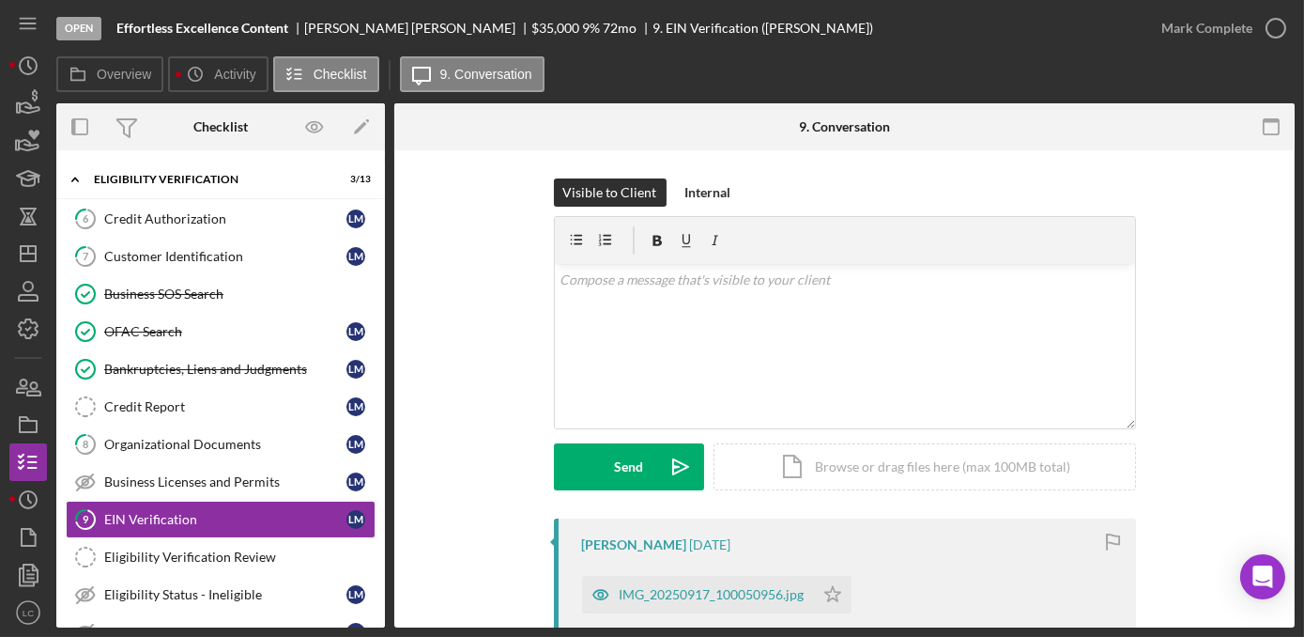
scroll to position [170, 0]
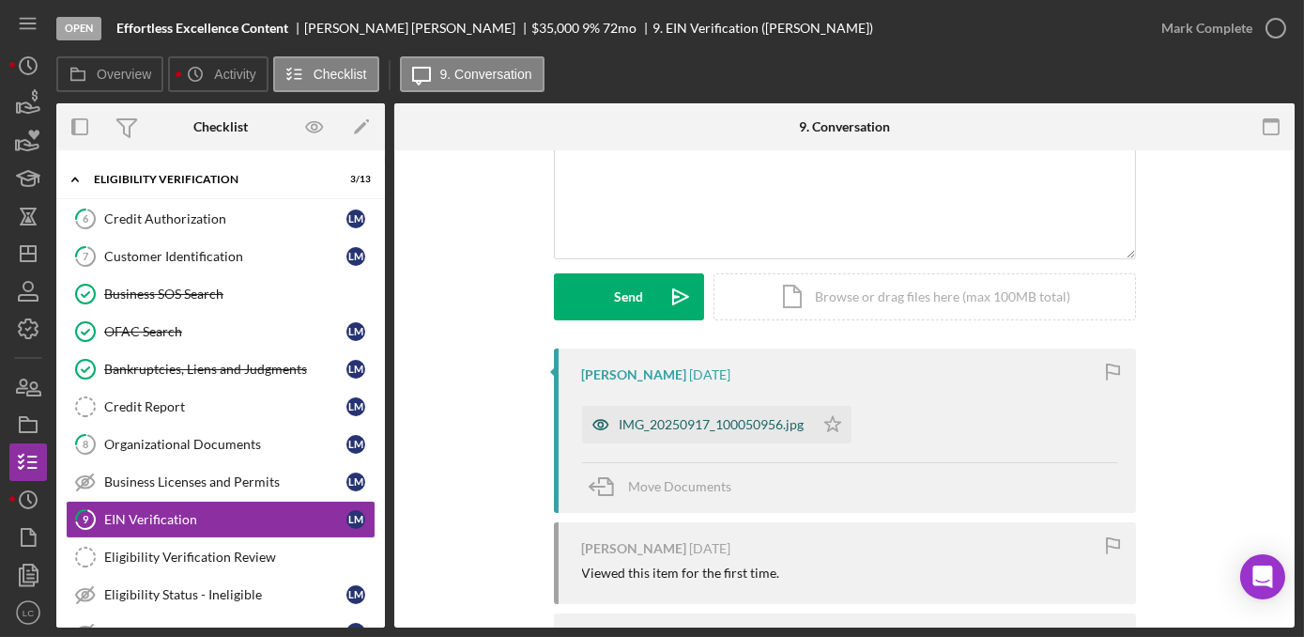
click at [759, 426] on div "IMG_20250917_100050956.jpg" at bounding box center [712, 424] width 185 height 15
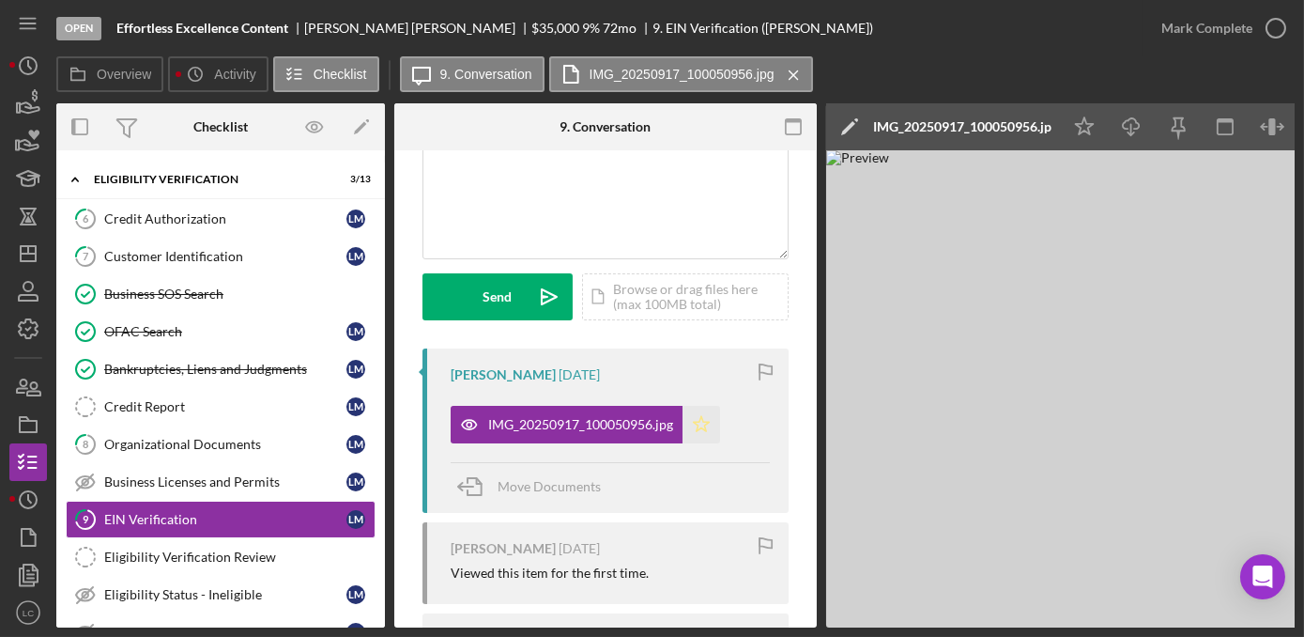
click at [698, 431] on icon "Icon/Star" at bounding box center [702, 425] width 38 height 38
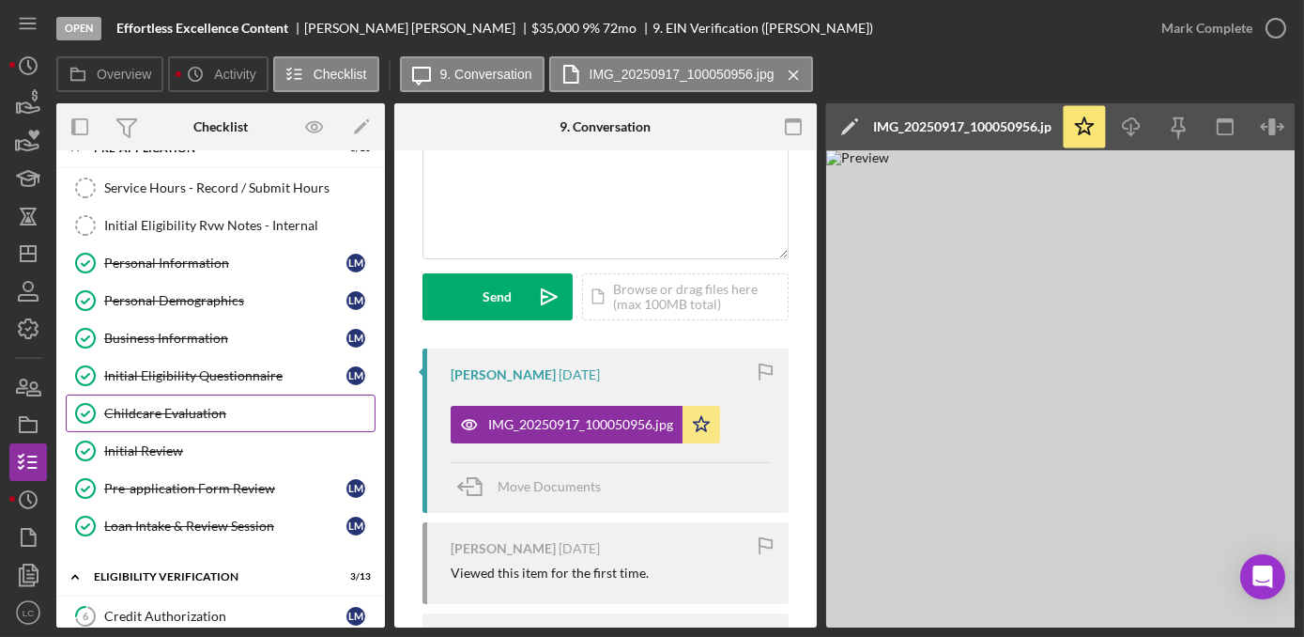
scroll to position [0, 0]
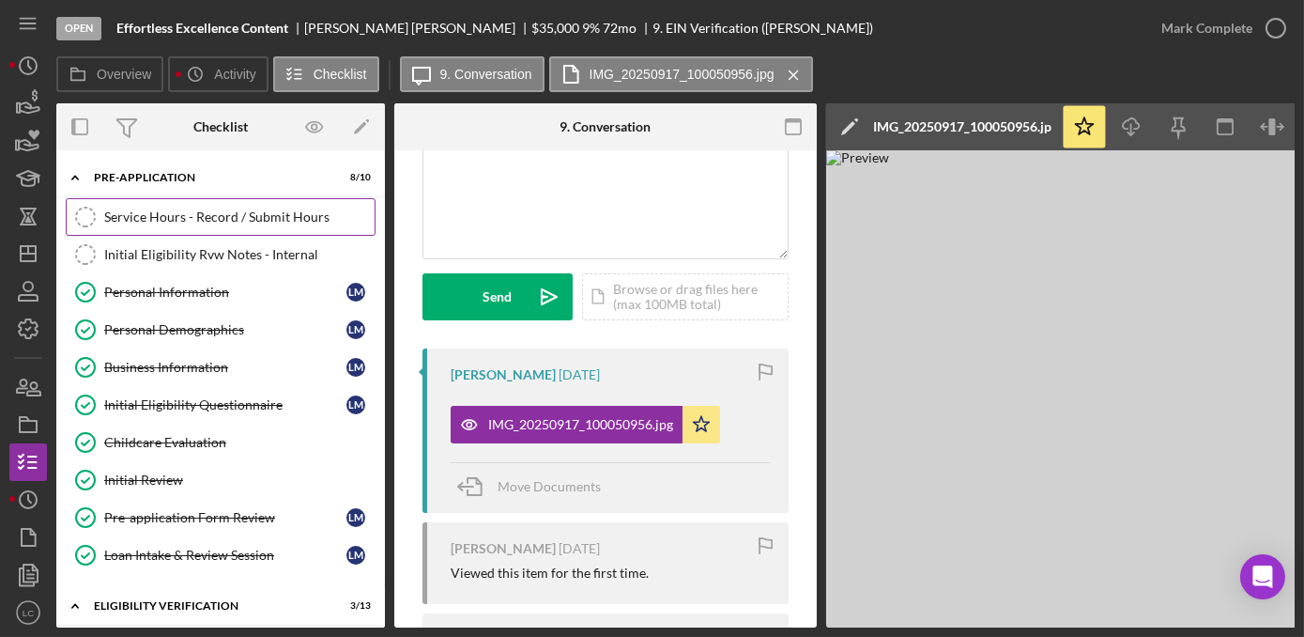
click at [212, 234] on link "Service Hours - Record / Submit Hours Service Hours - Record / Submit Hours" at bounding box center [221, 217] width 310 height 38
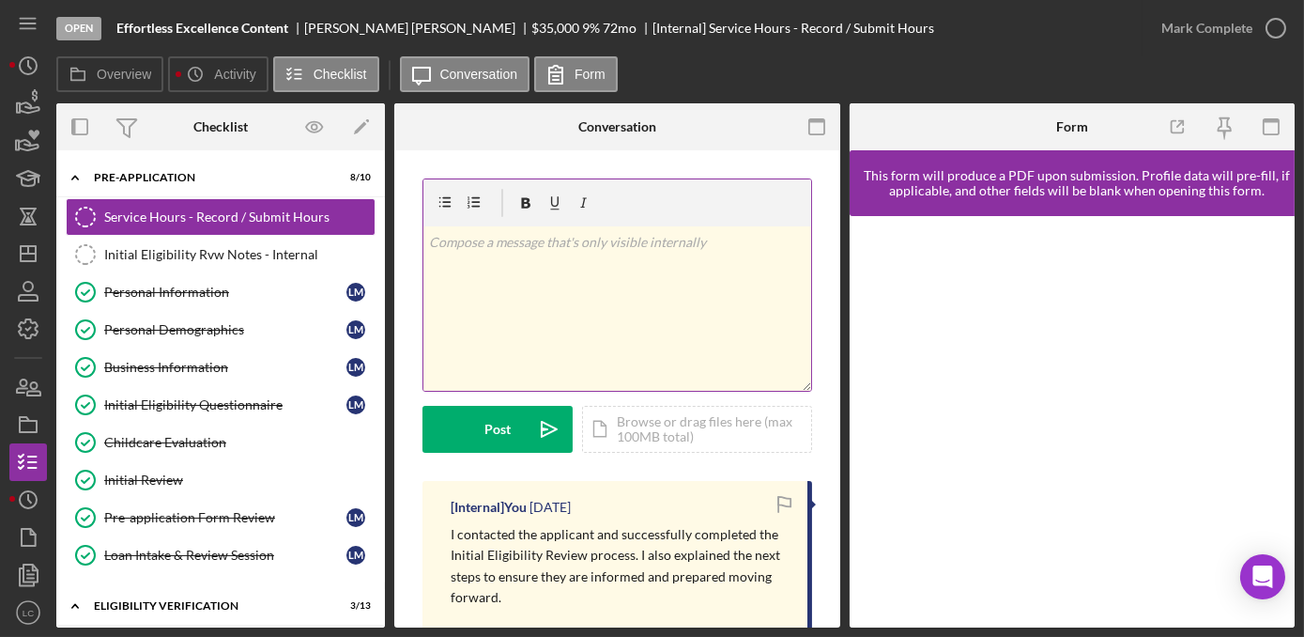
click at [588, 297] on div "v Color teal Color pink Remove color Add row above Add row below Add column bef…" at bounding box center [617, 308] width 388 height 164
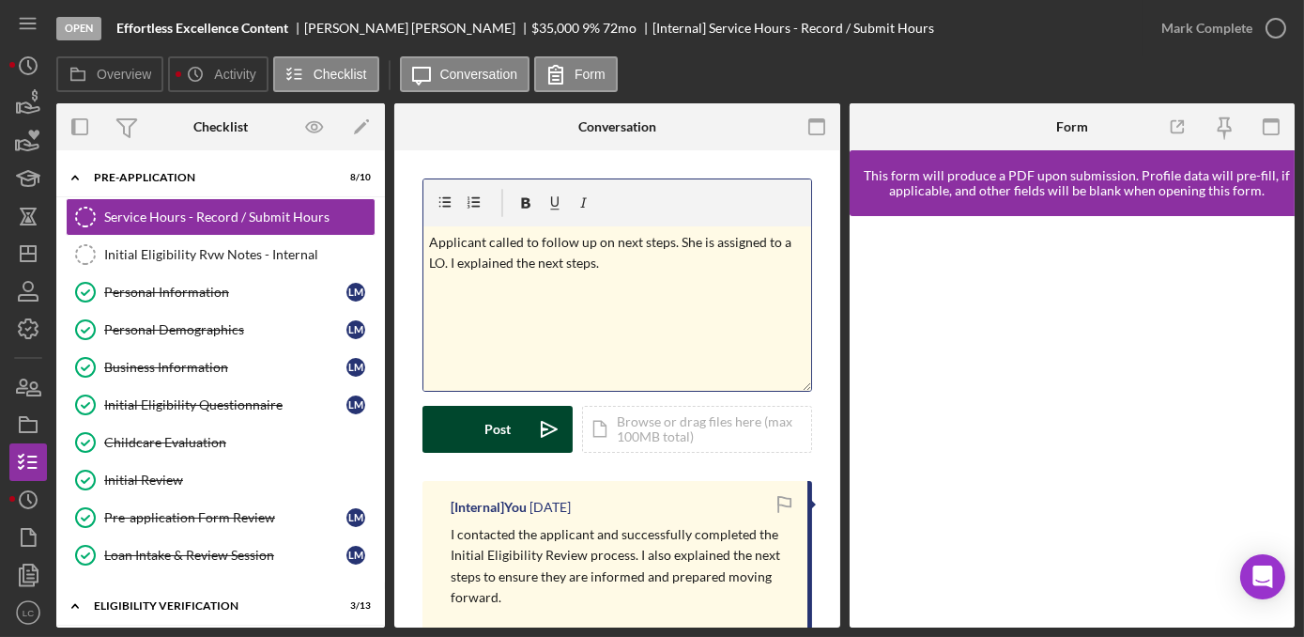
click at [503, 428] on div "Post" at bounding box center [497, 429] width 26 height 47
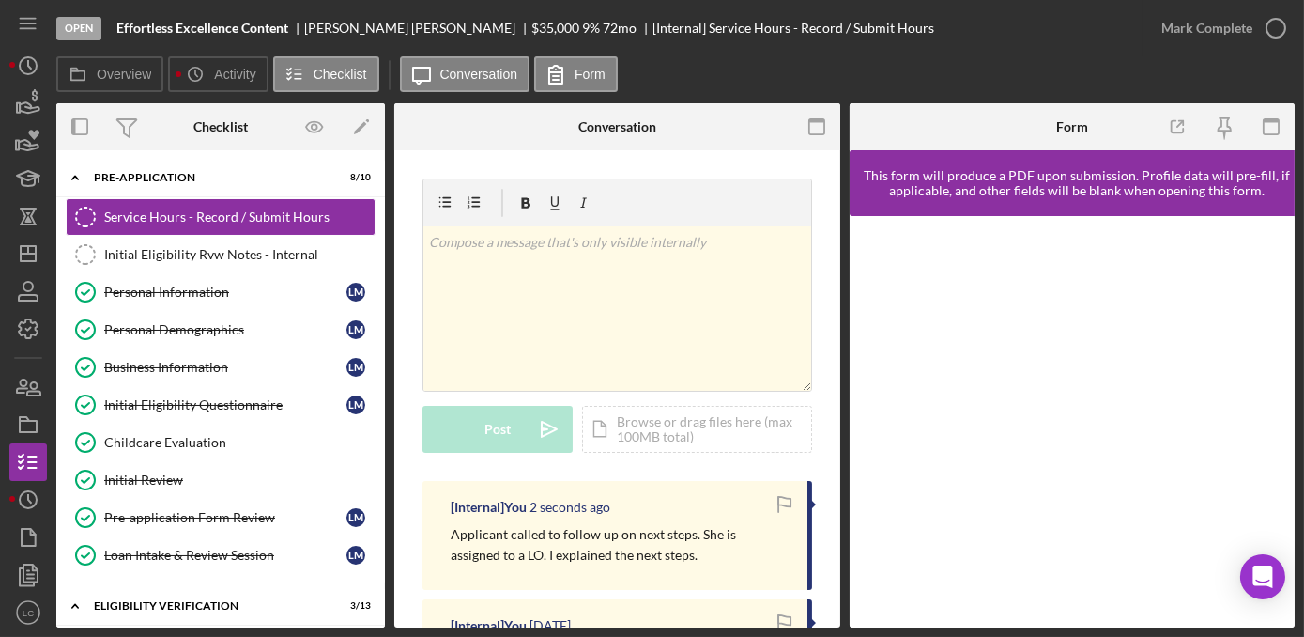
drag, startPoint x: 660, startPoint y: 556, endPoint x: 445, endPoint y: 537, distance: 215.8
click at [445, 537] on div "[Internal] You 2 seconds ago Applicant called to follow up on next steps. She i…" at bounding box center [617, 535] width 390 height 109
copy p "Applicant called to follow up on next steps. She is assigned to a LO. I explain…"
